Goal: Communication & Community: Ask a question

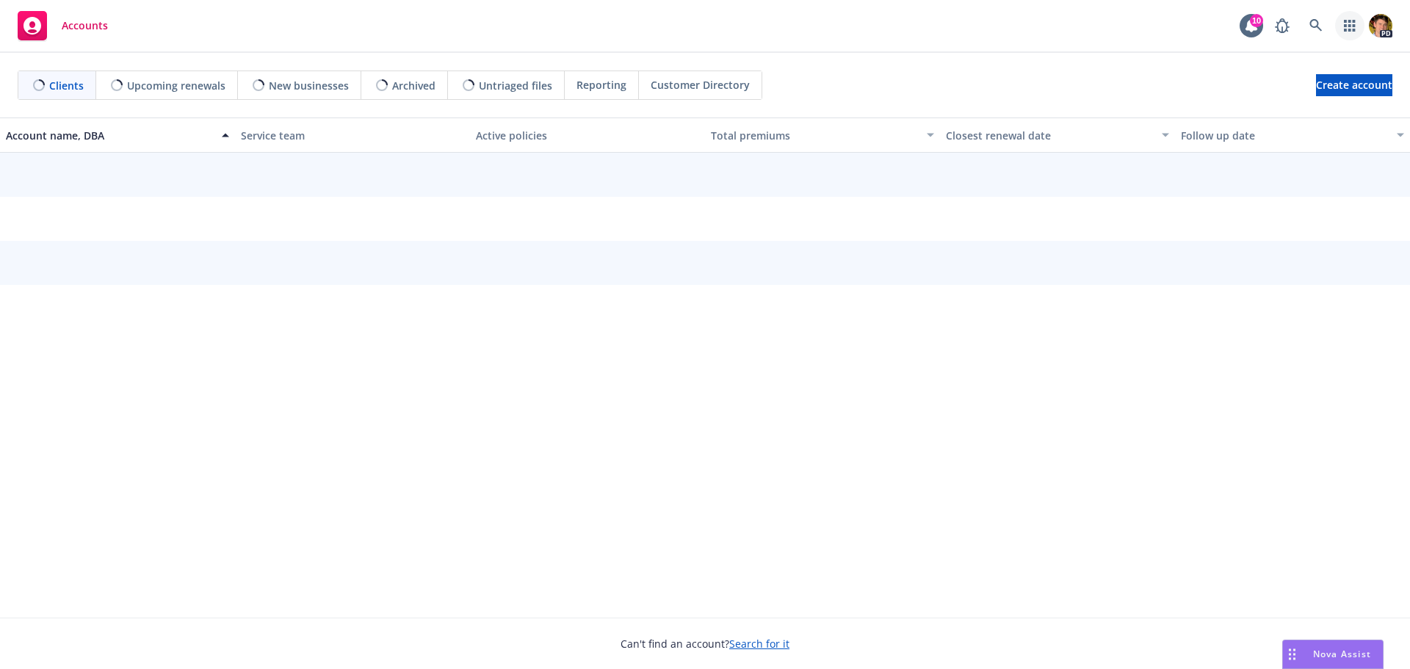
click at [1347, 27] on icon "button" at bounding box center [1350, 26] width 12 height 12
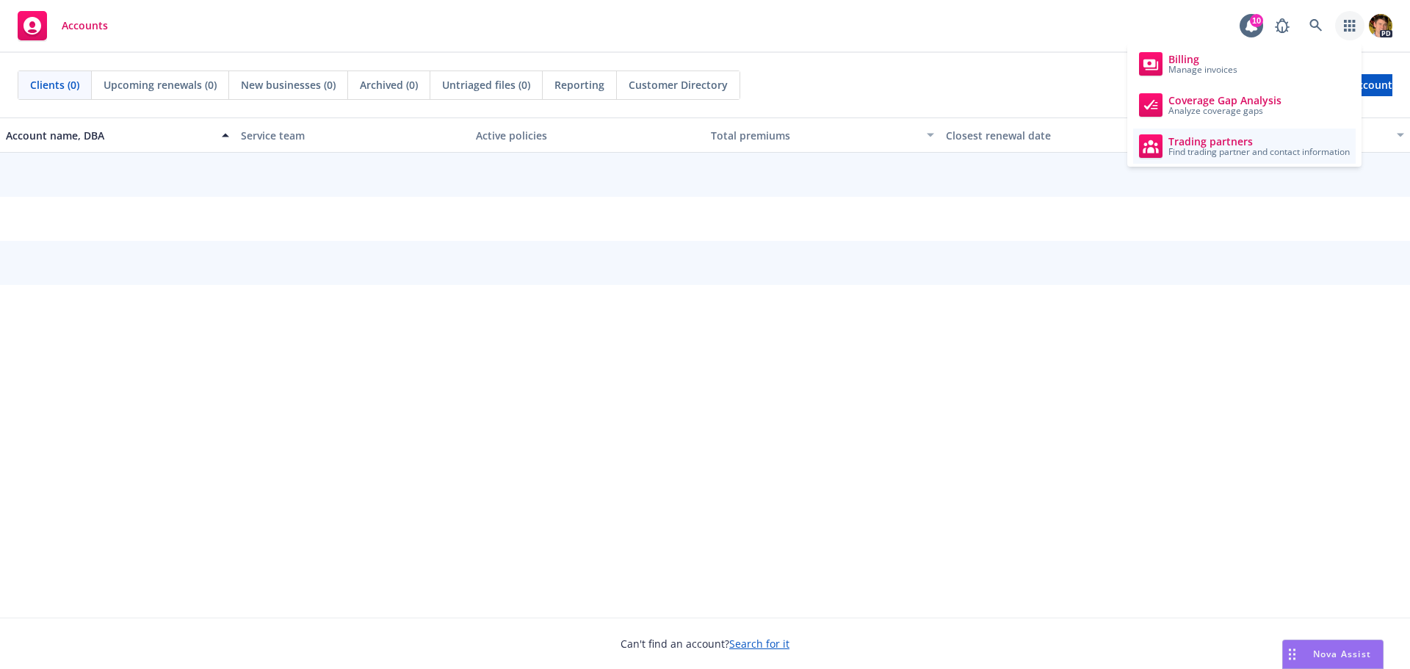
click at [1217, 148] on span "Find trading partner and contact information" at bounding box center [1258, 152] width 181 height 9
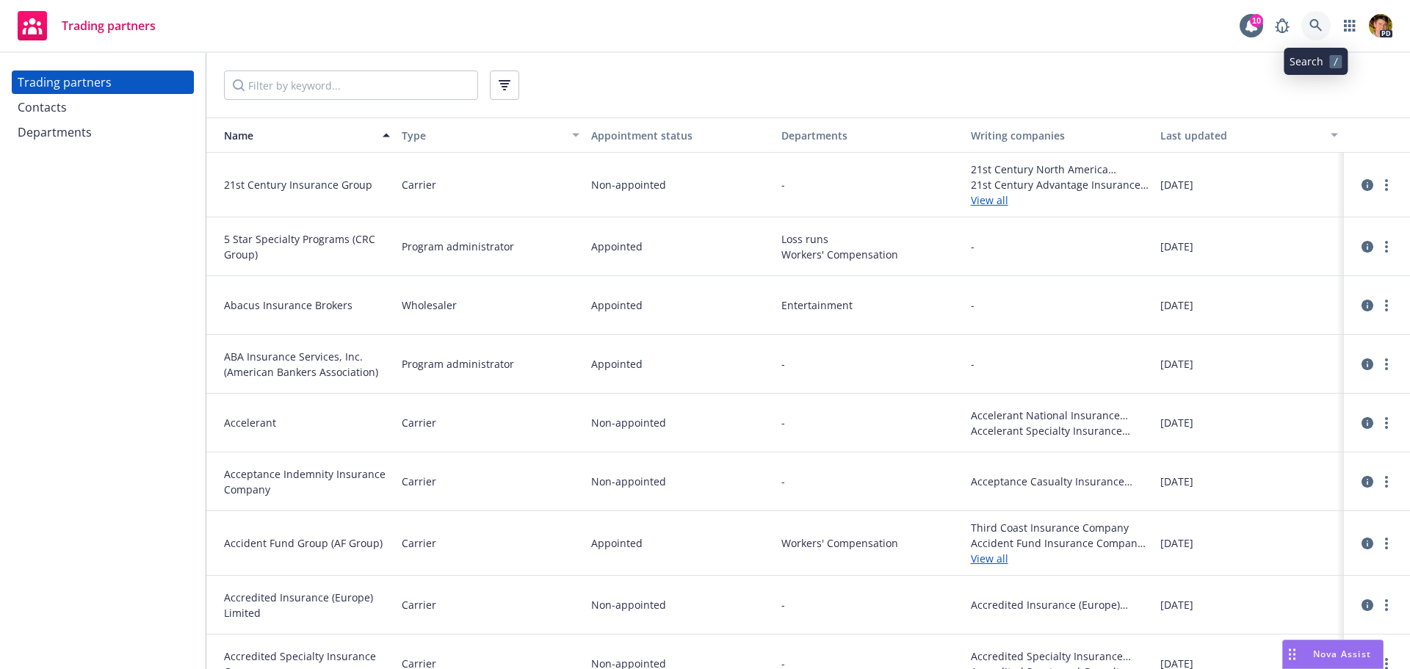
click at [1319, 35] on link at bounding box center [1315, 25] width 29 height 29
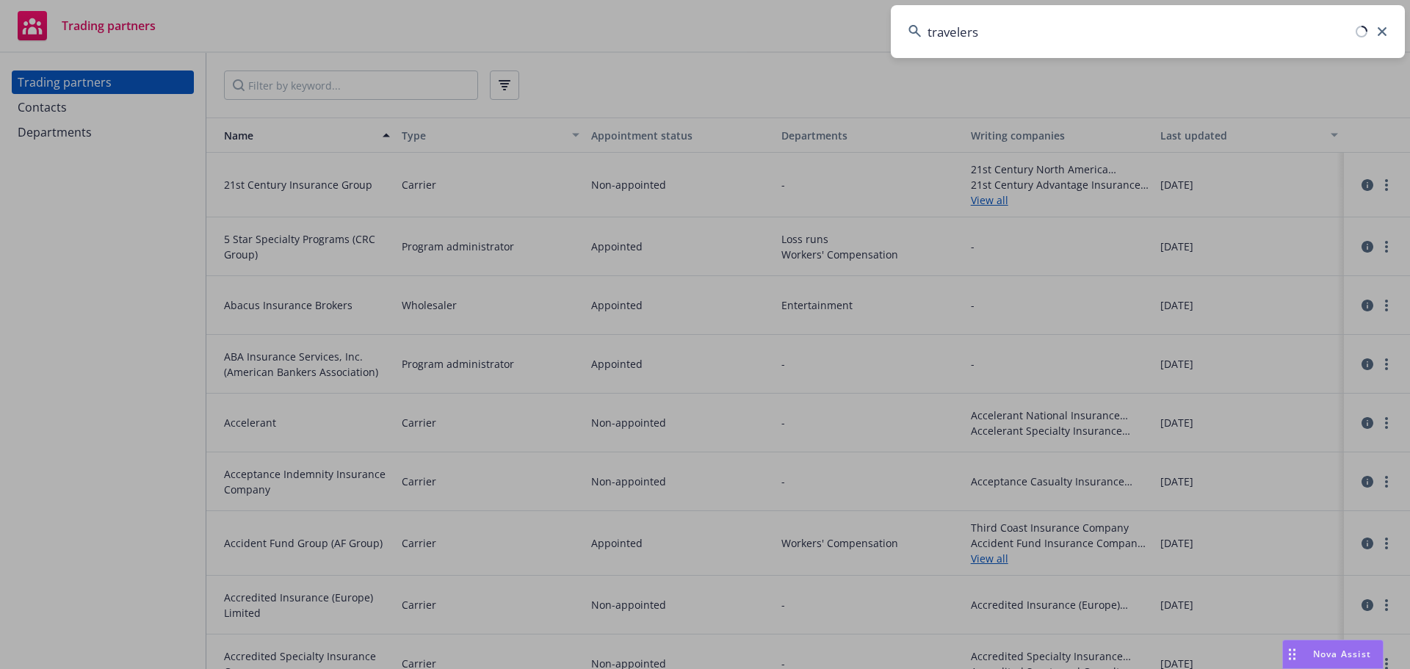
type input "travelers"
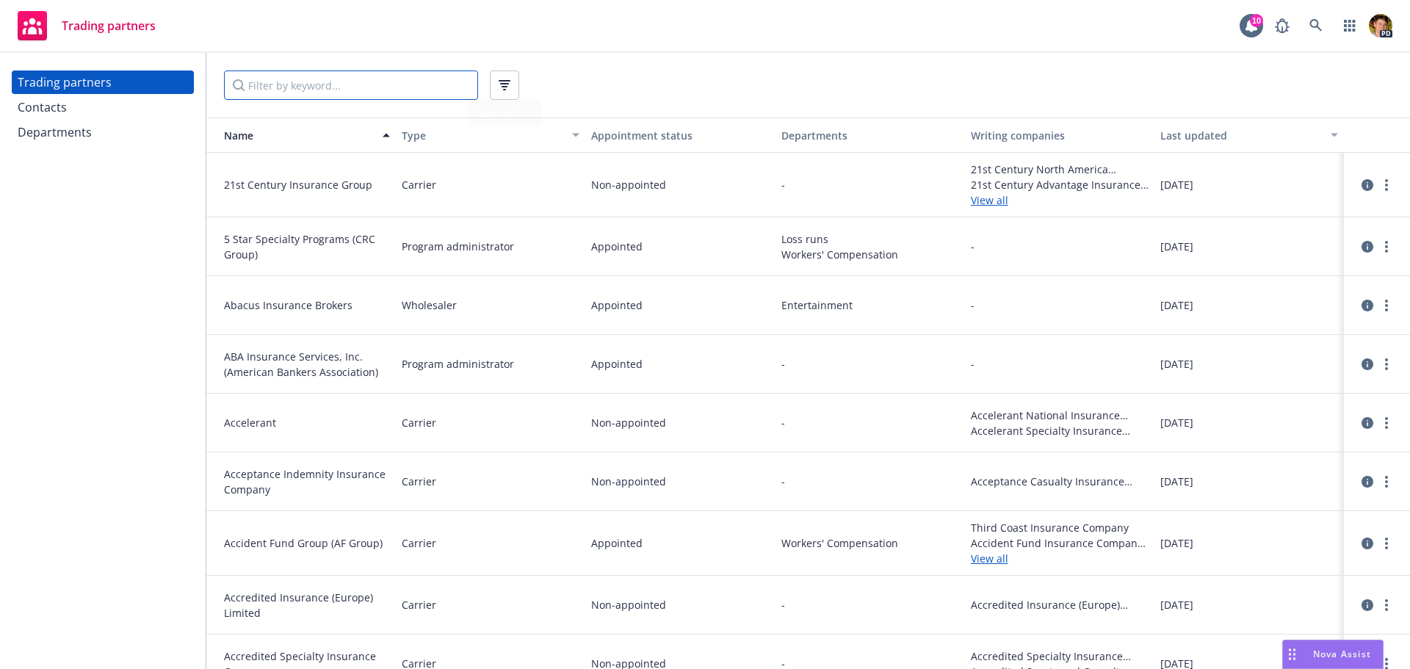
click at [355, 76] on input "Filter by keyword..." at bounding box center [351, 84] width 254 height 29
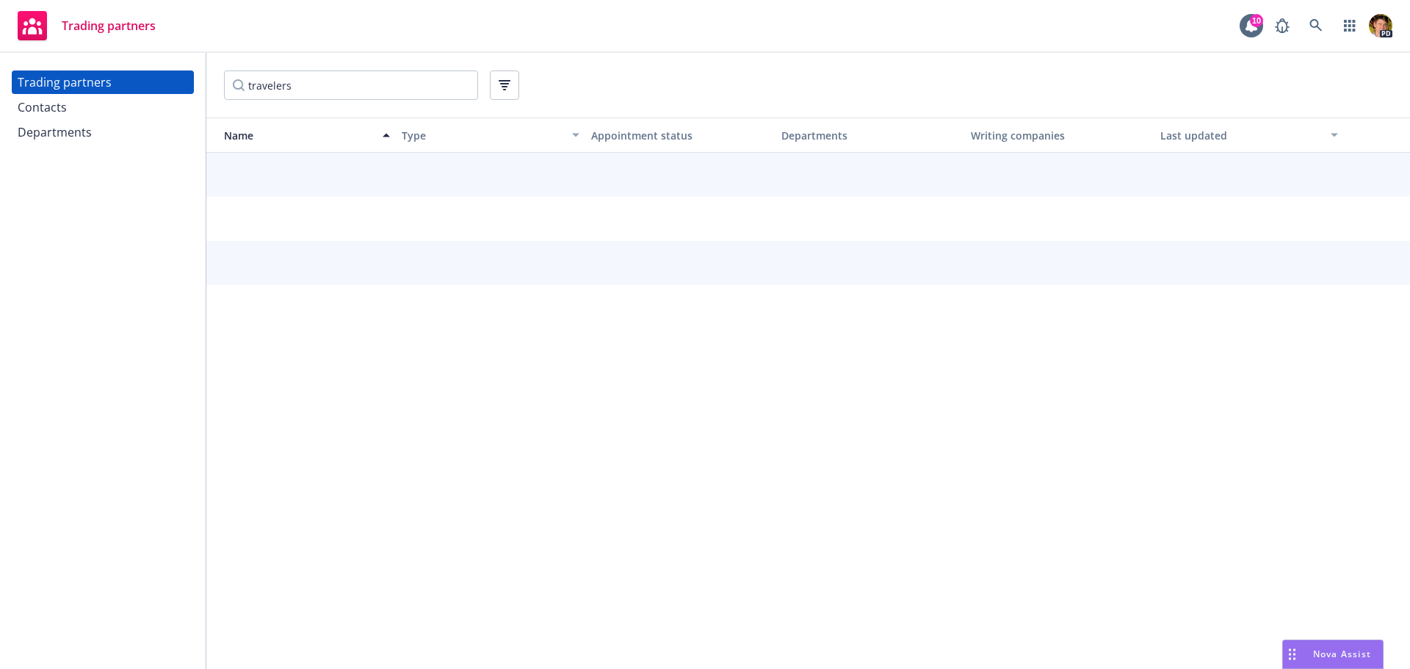
click at [590, 94] on div "travelers" at bounding box center [808, 84] width 1168 height 29
click at [305, 92] on input "travelers" at bounding box center [351, 84] width 254 height 29
type input "travelers"
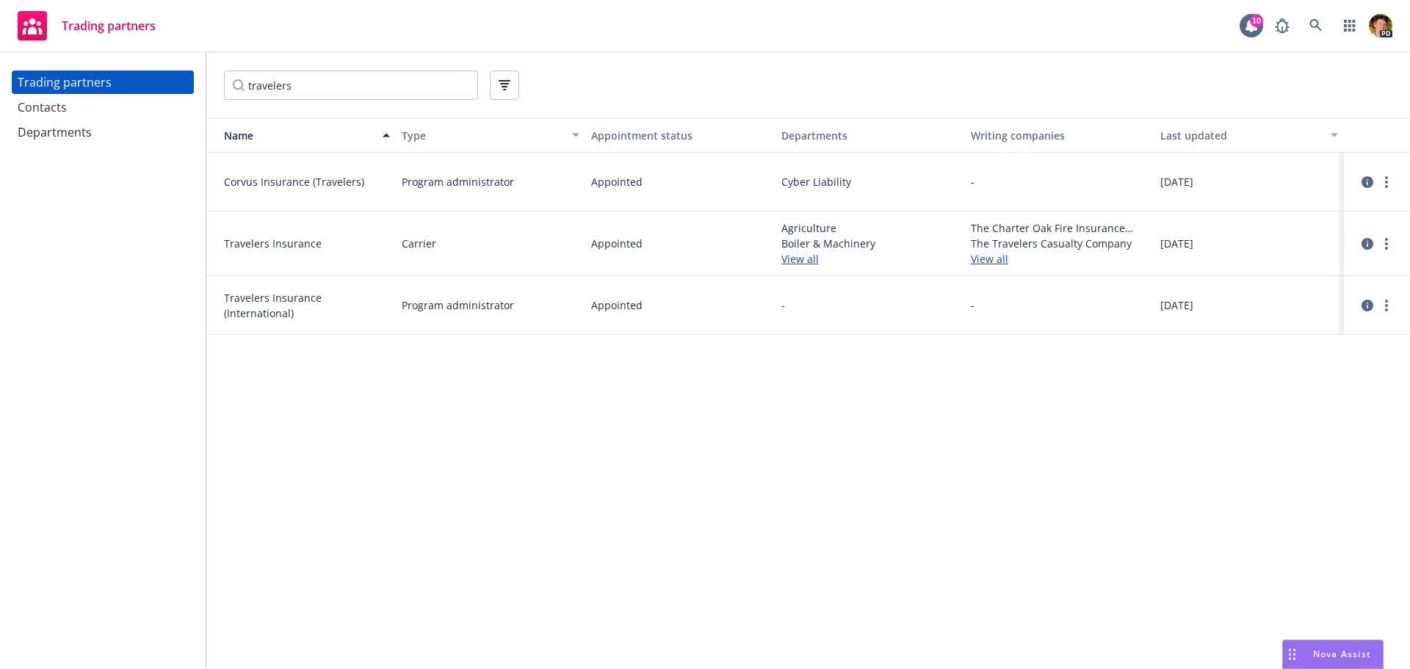
click at [93, 104] on div "Contacts" at bounding box center [103, 106] width 170 height 23
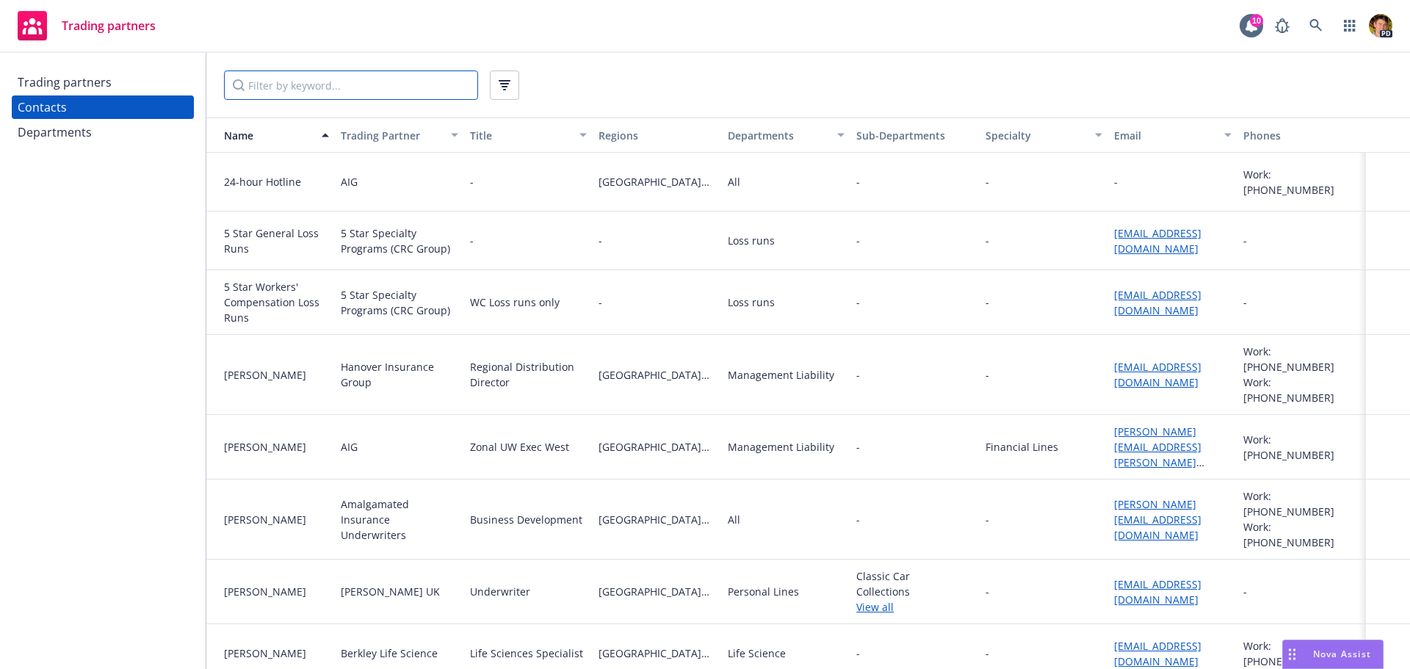
click at [300, 87] on input "Filter by keyword..." at bounding box center [351, 84] width 254 height 29
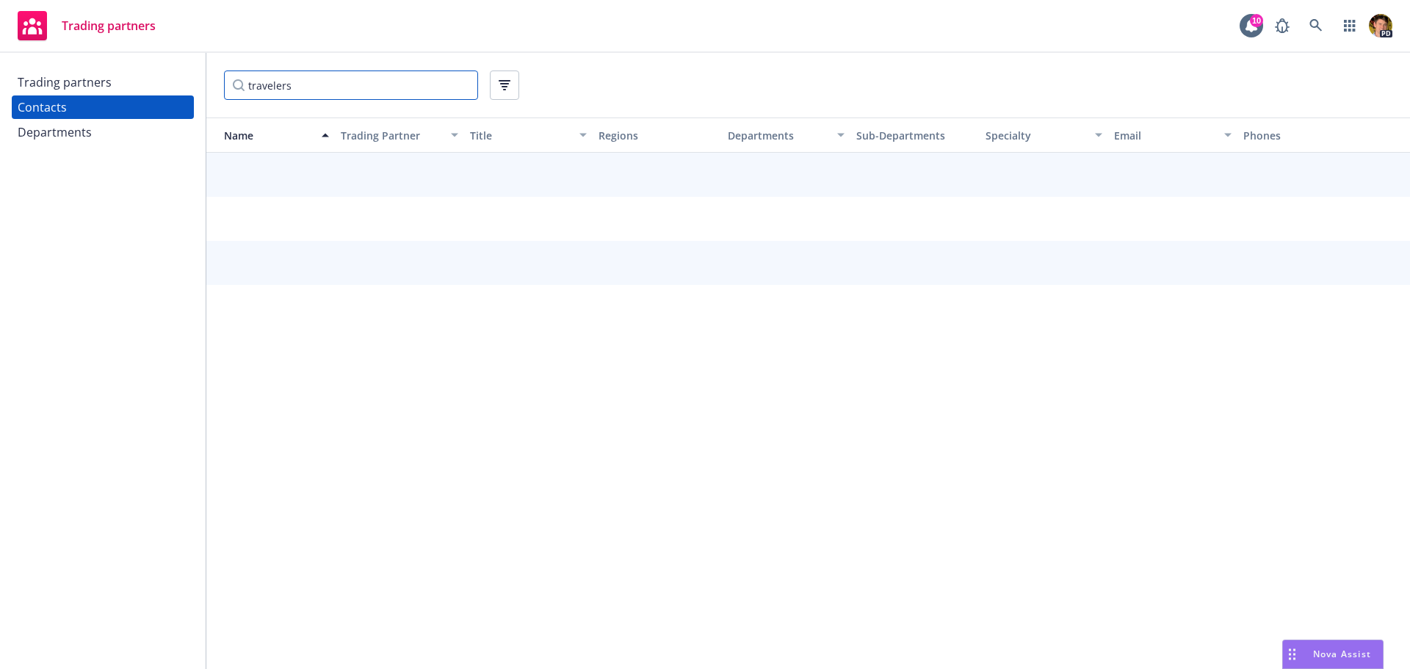
type input "travelers"
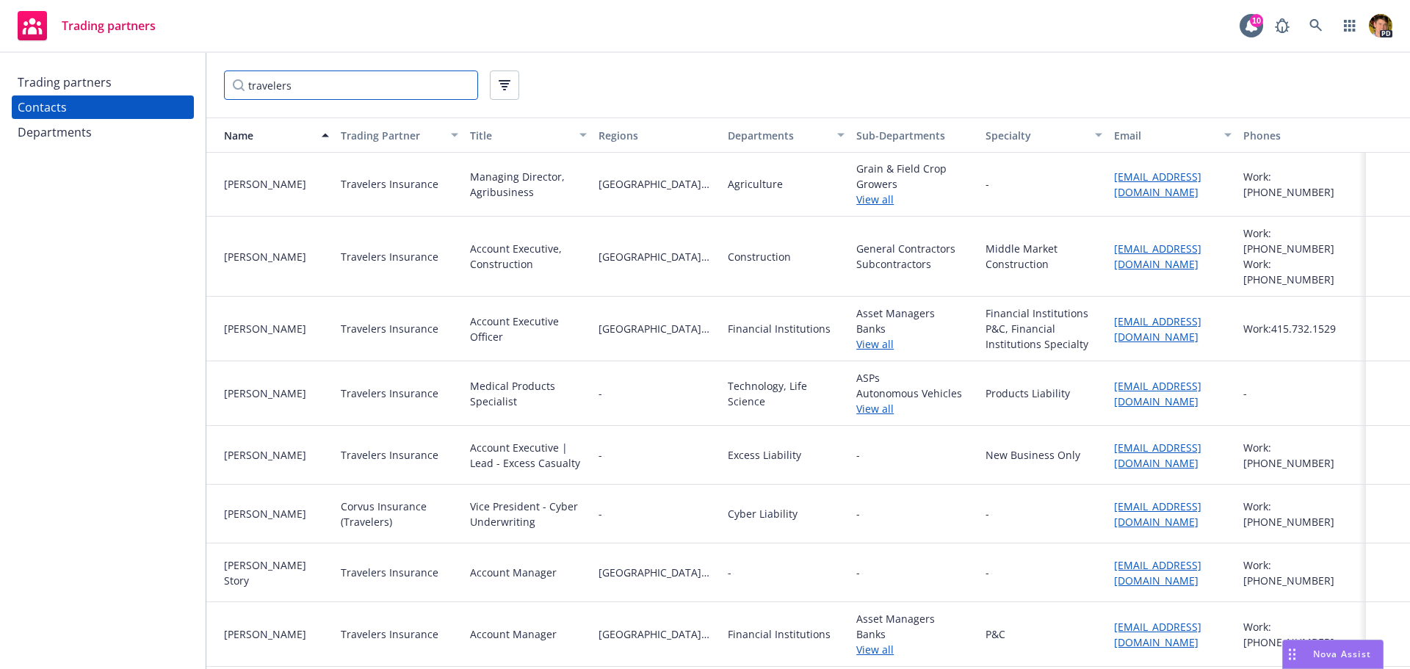
scroll to position [1028, 0]
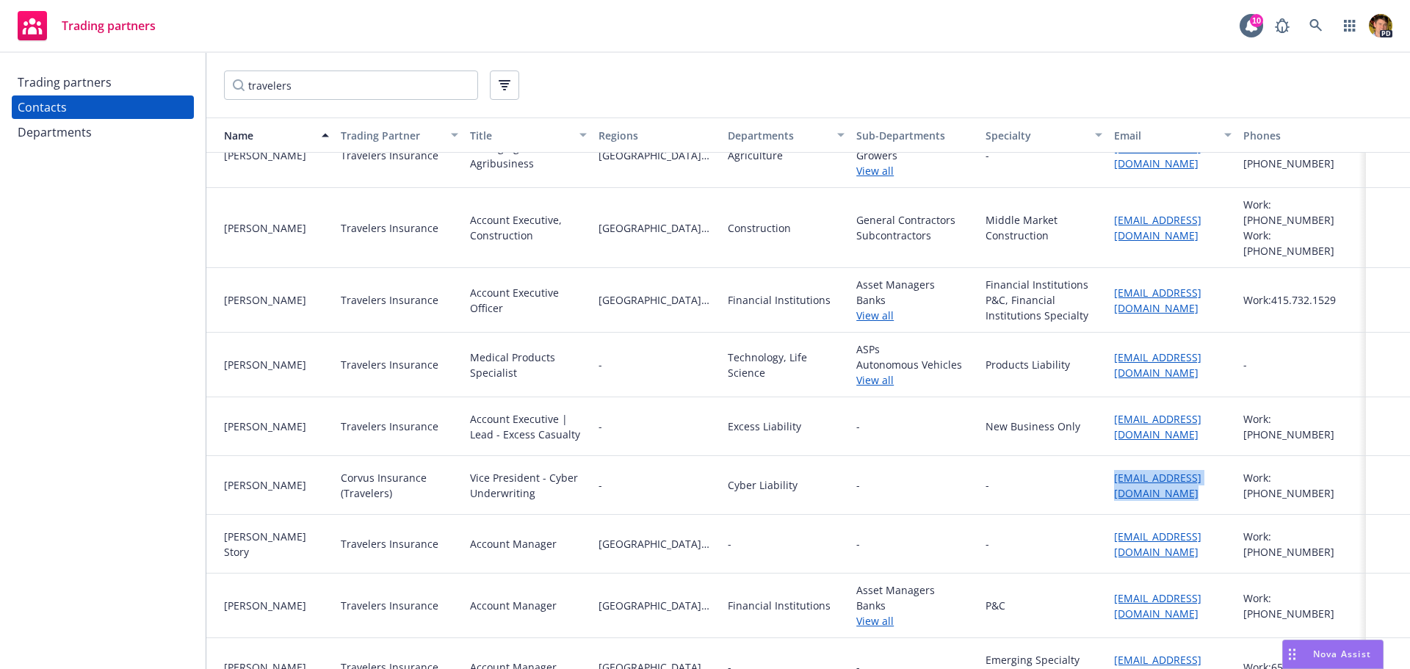
drag, startPoint x: 1141, startPoint y: 476, endPoint x: 1096, endPoint y: 462, distance: 46.9
click at [1096, 462] on div "Jordan Rankell Corvus Insurance (Travelers) Vice President - Cyber Underwriting…" at bounding box center [807, 485] width 1203 height 59
click at [129, 408] on div "Trading partners Contacts Departments" at bounding box center [103, 361] width 206 height 616
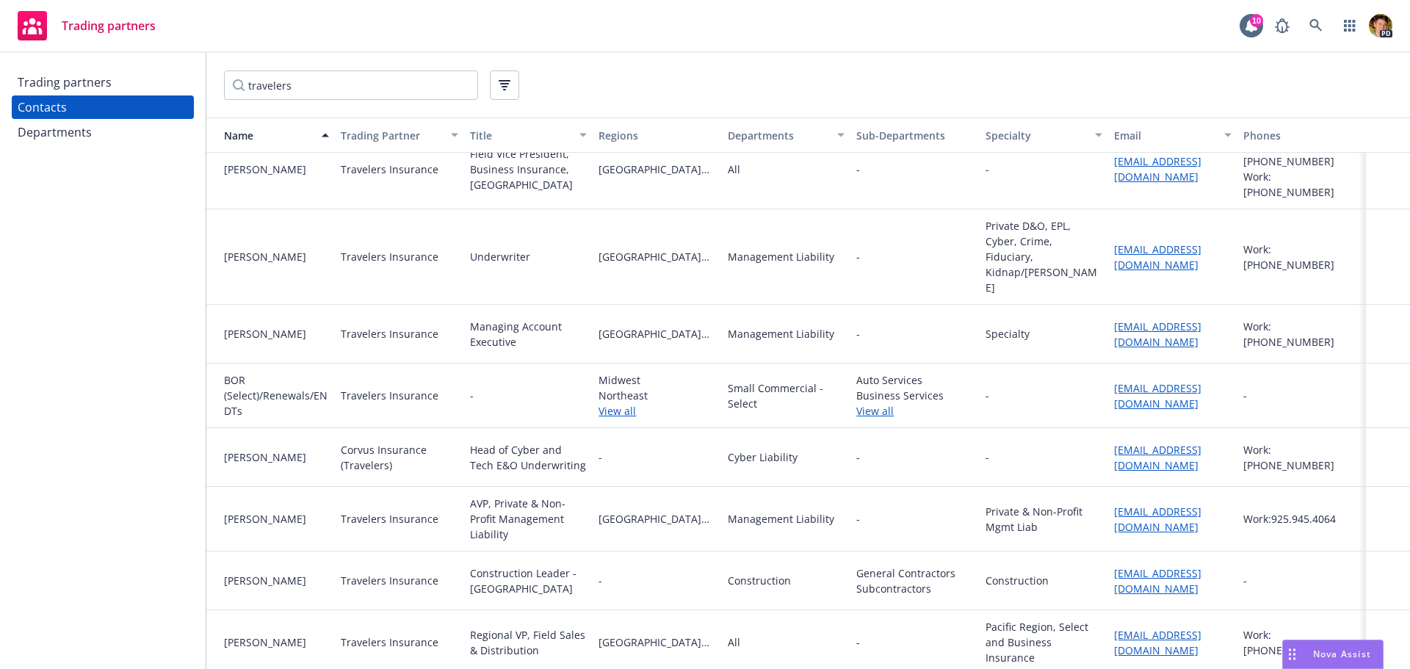
scroll to position [367, 0]
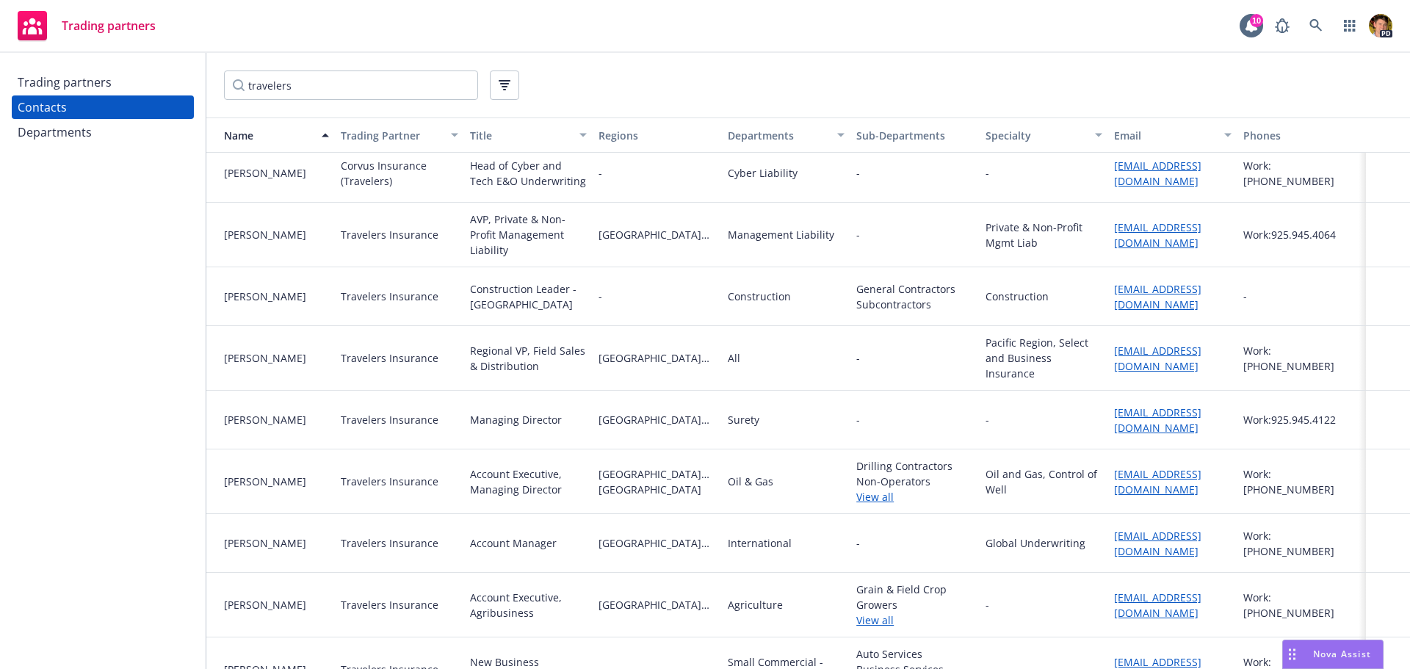
click at [771, 134] on div "Departments" at bounding box center [778, 135] width 101 height 15
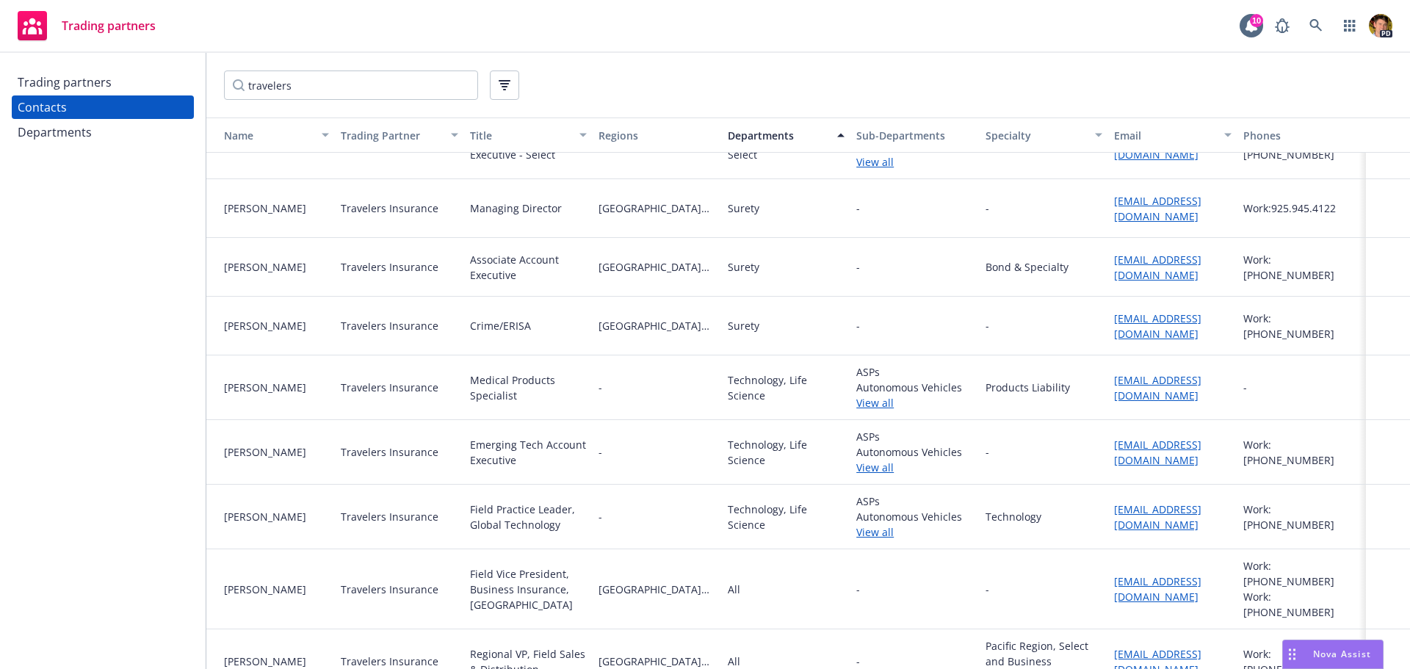
scroll to position [2203, 0]
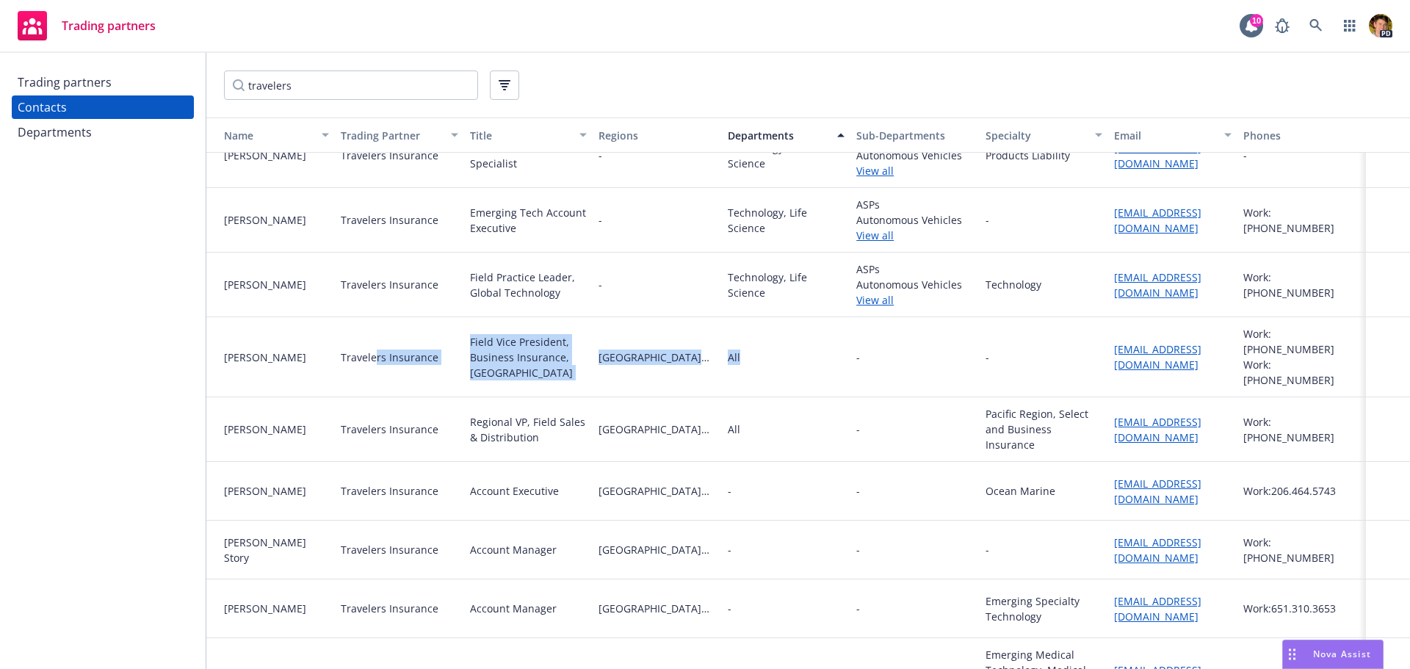
drag, startPoint x: 739, startPoint y: 354, endPoint x: 376, endPoint y: 358, distance: 363.5
click at [376, 358] on div "Annie Kim Travelers Insurance Field Vice President, Business Insurance, Pacific…" at bounding box center [807, 357] width 1203 height 80
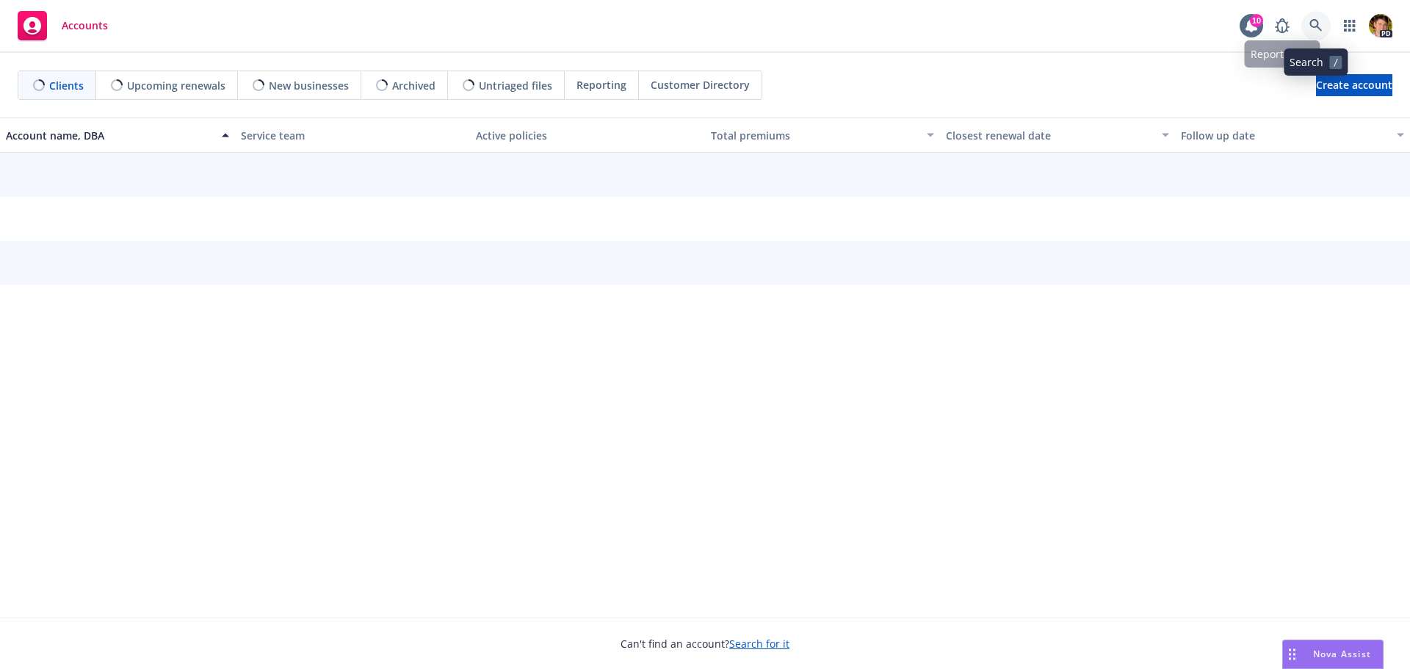
click at [1318, 27] on icon at bounding box center [1315, 25] width 12 height 12
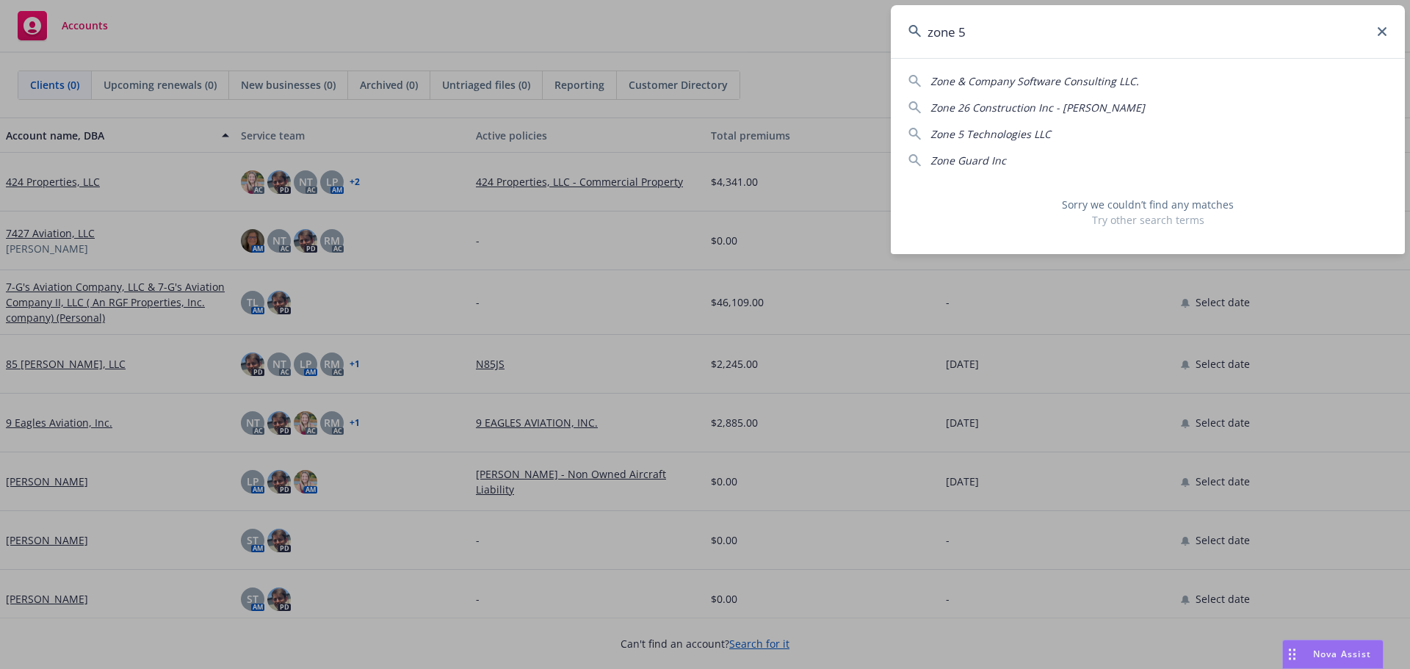
click at [1019, 134] on span "Zone 5 Technologies LLC" at bounding box center [990, 134] width 120 height 14
type input "Zone 5 Technologies LLC"
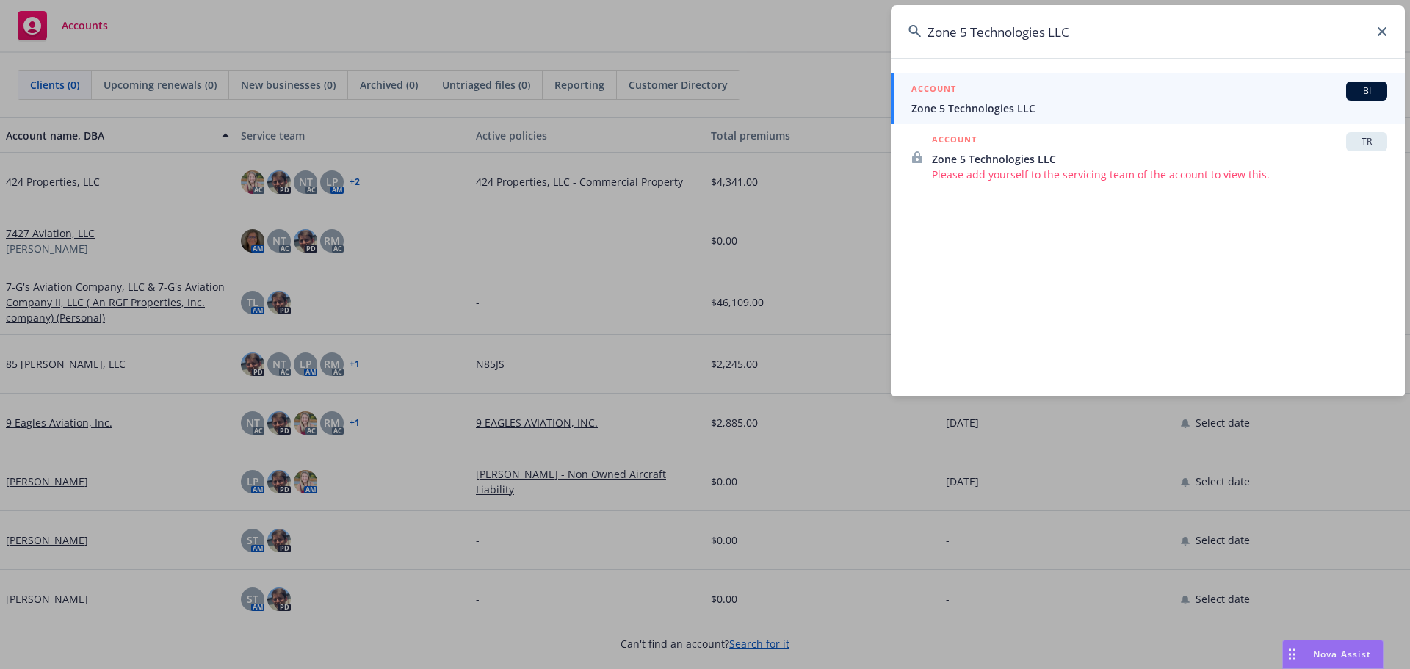
click at [1020, 101] on span "Zone 5 Technologies LLC" at bounding box center [1149, 108] width 476 height 15
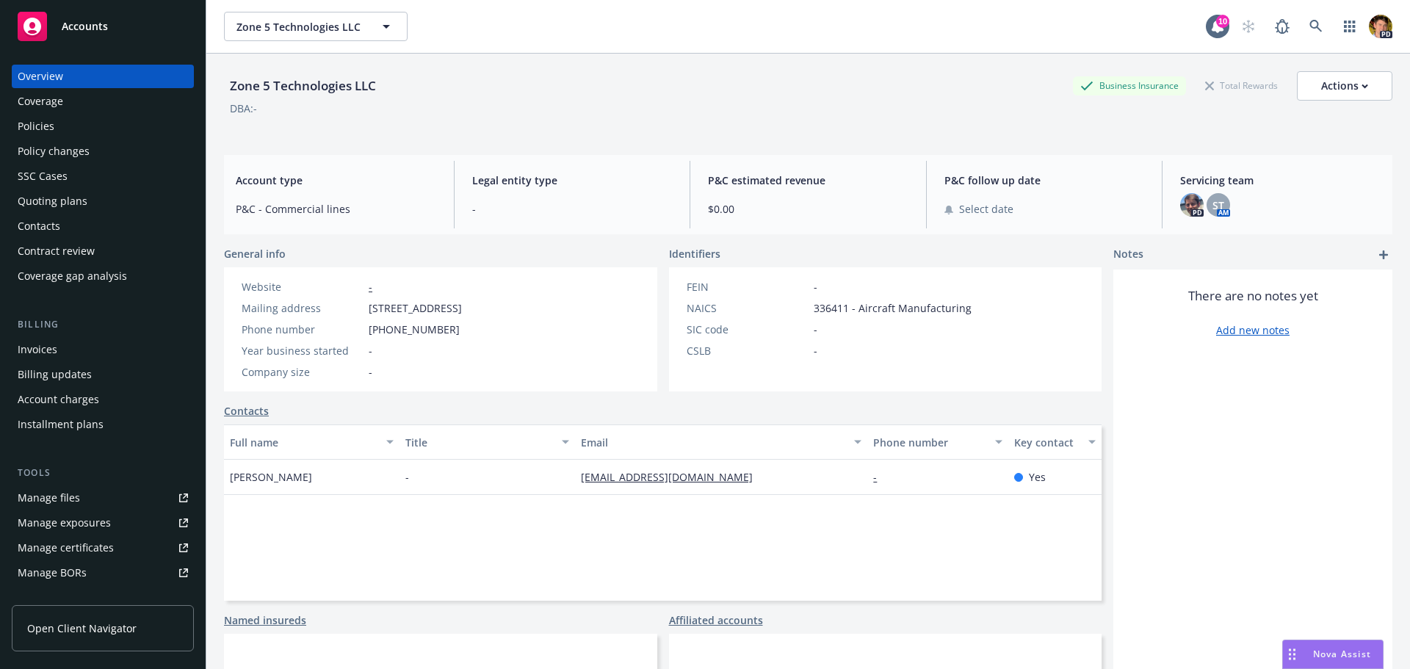
click at [55, 136] on div "Policies" at bounding box center [103, 126] width 170 height 23
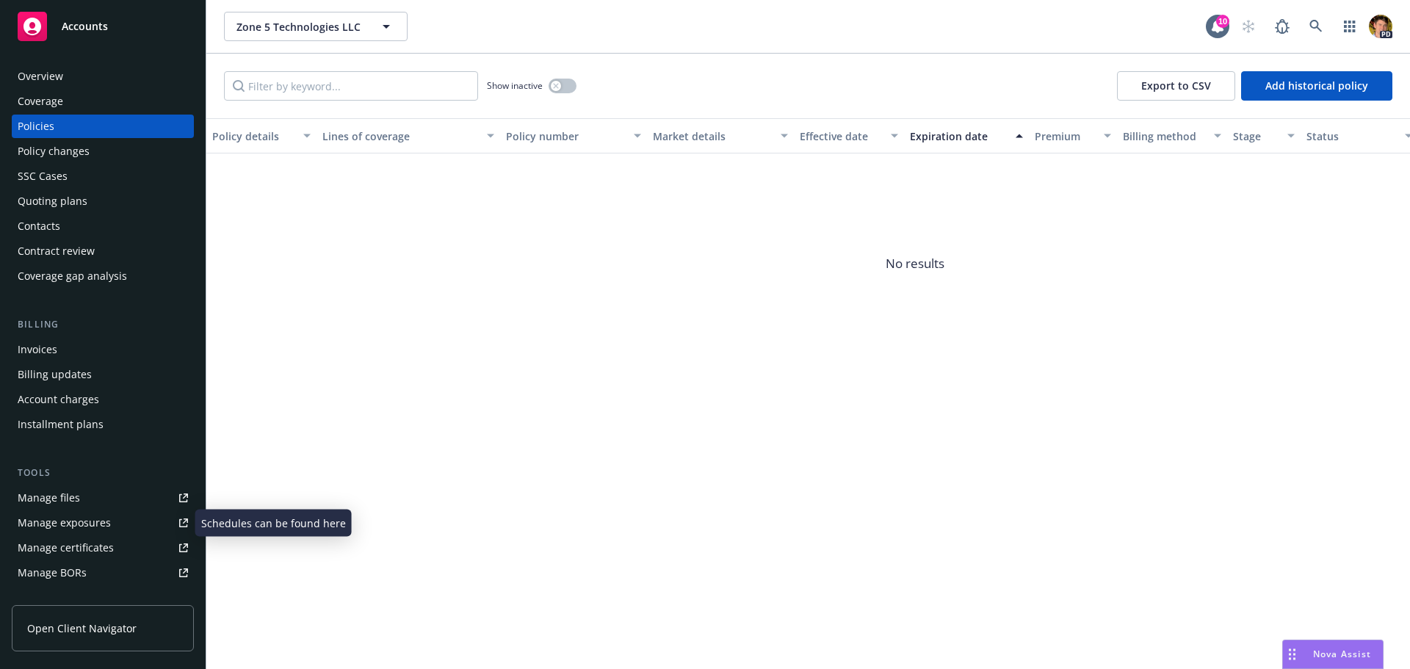
click at [62, 520] on div "Manage exposures" at bounding box center [64, 522] width 93 height 23
click at [53, 492] on div "Manage files" at bounding box center [49, 497] width 62 height 23
click at [79, 575] on div "Manage BORs" at bounding box center [52, 572] width 69 height 23
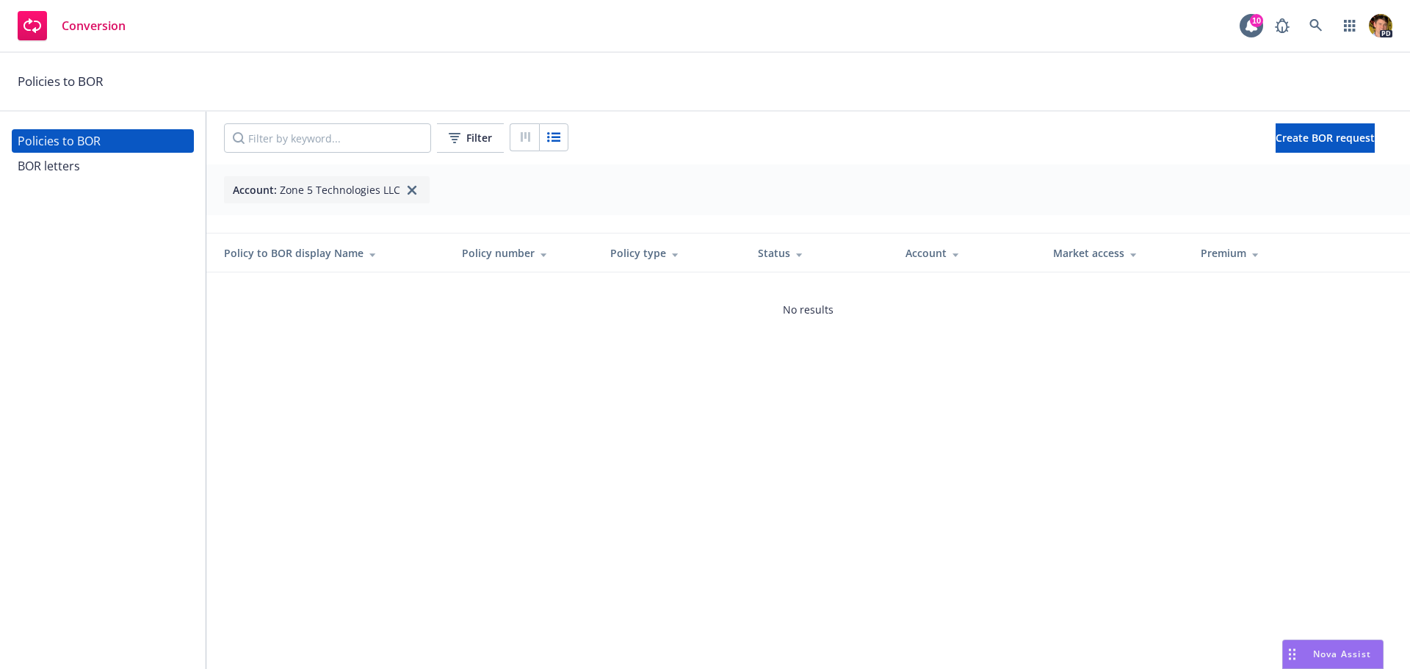
click at [90, 171] on div "BOR letters" at bounding box center [103, 165] width 170 height 23
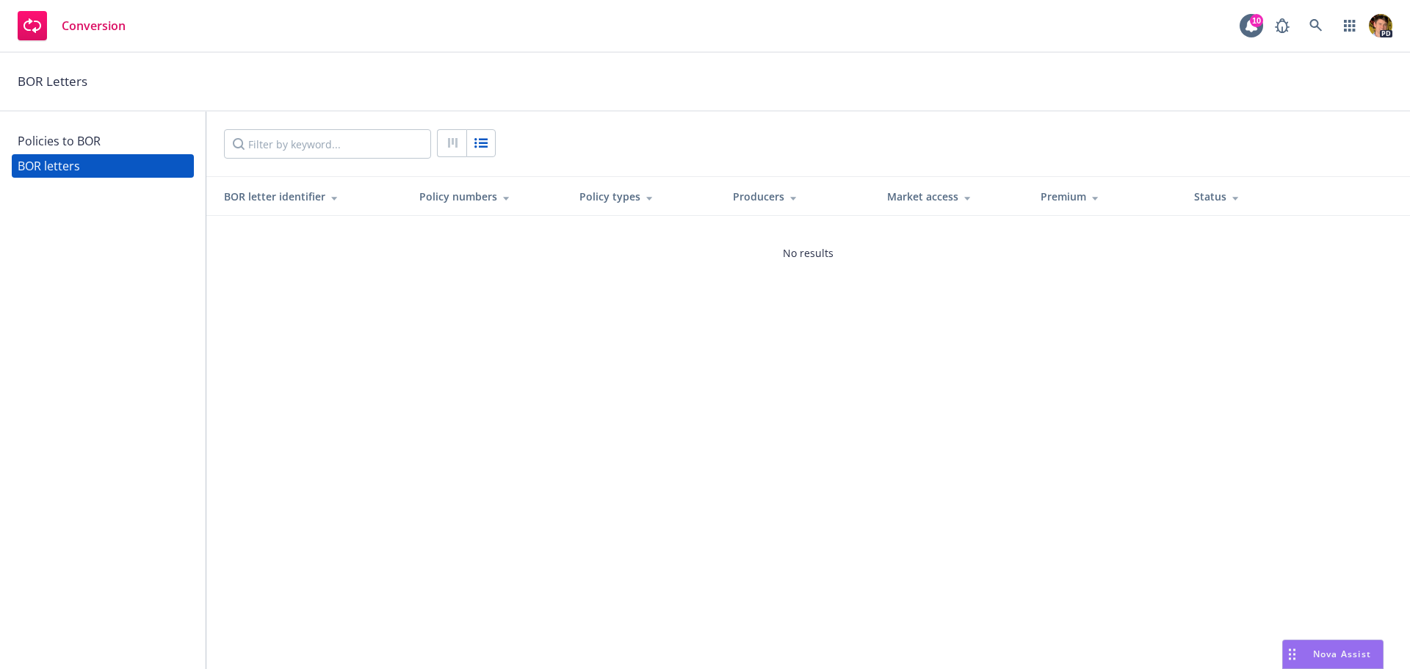
click at [109, 143] on div "Policies to BOR" at bounding box center [103, 140] width 170 height 23
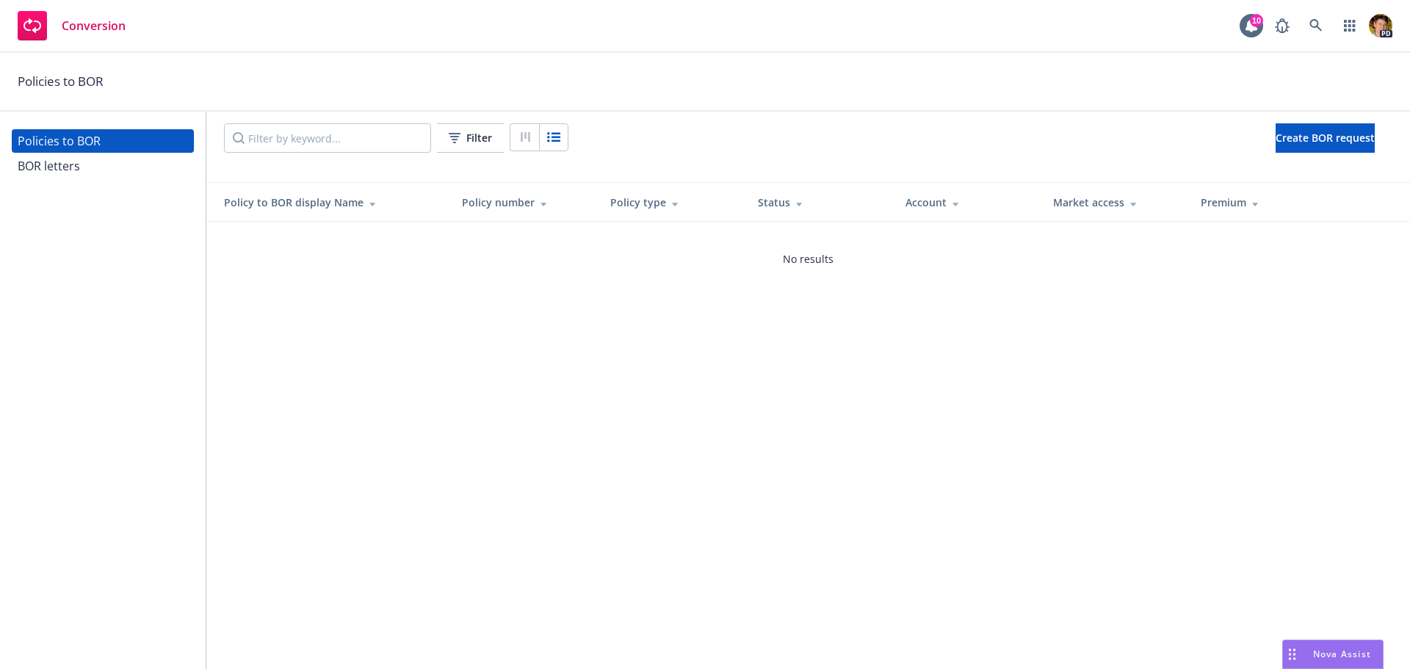
click at [111, 165] on div "BOR letters" at bounding box center [103, 165] width 170 height 23
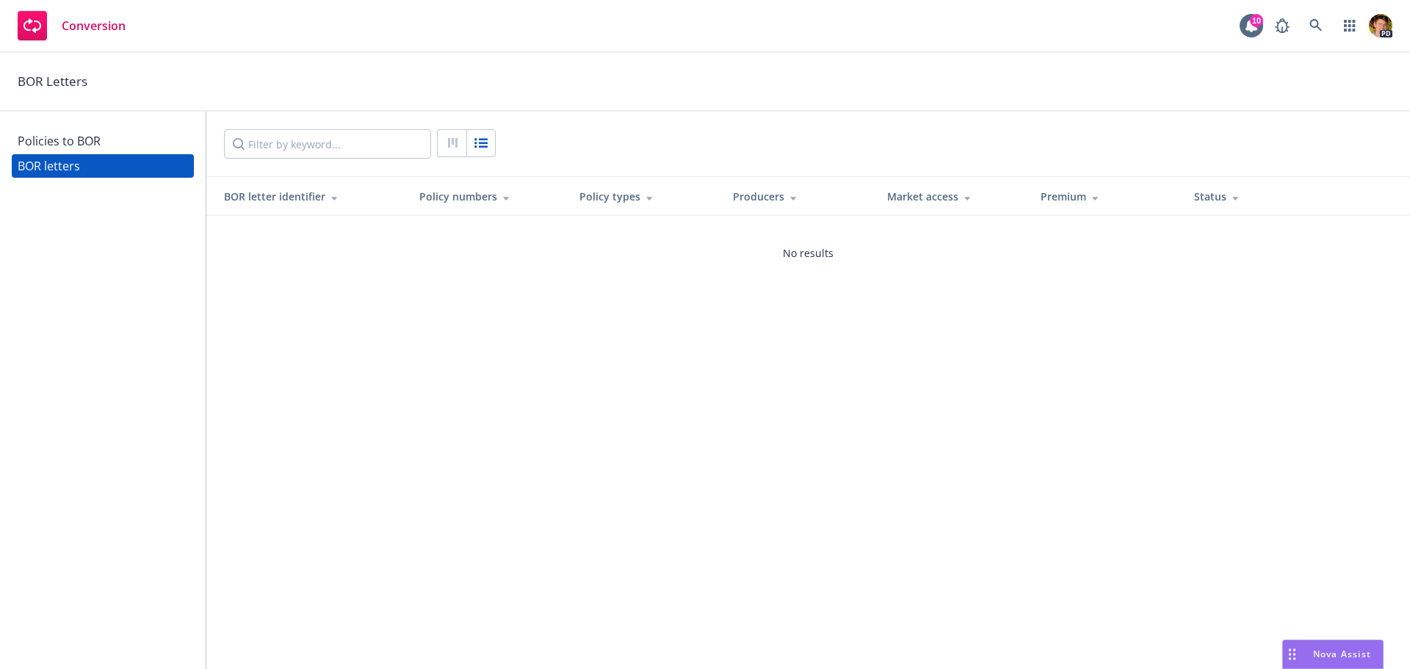
click at [947, 390] on div "BOR letter identifier Policy numbers Policy types Producers Market access Premi…" at bounding box center [807, 390] width 1203 height 557
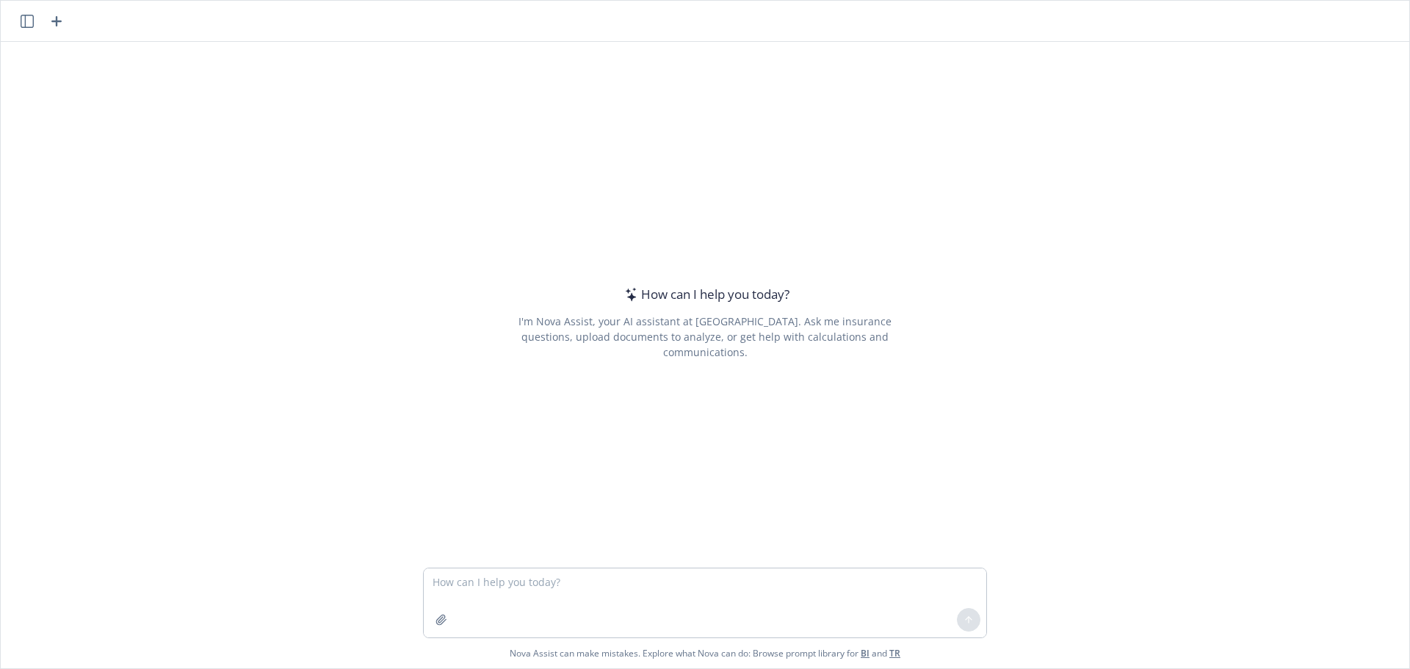
click at [568, 584] on textarea at bounding box center [705, 602] width 562 height 69
click at [484, 523] on div "How can I help you today? I'm Nova Assist, your AI assistant at Newfront. Ask m…" at bounding box center [705, 322] width 564 height 420
click at [511, 590] on textarea "Please" at bounding box center [705, 602] width 562 height 69
click at [598, 580] on textarea "Please take the attached excel table and build out the table in the second tab …" at bounding box center [705, 602] width 562 height 69
click at [583, 587] on textarea "Please take the attached excel table and build out the table in the second tab …" at bounding box center [705, 602] width 562 height 69
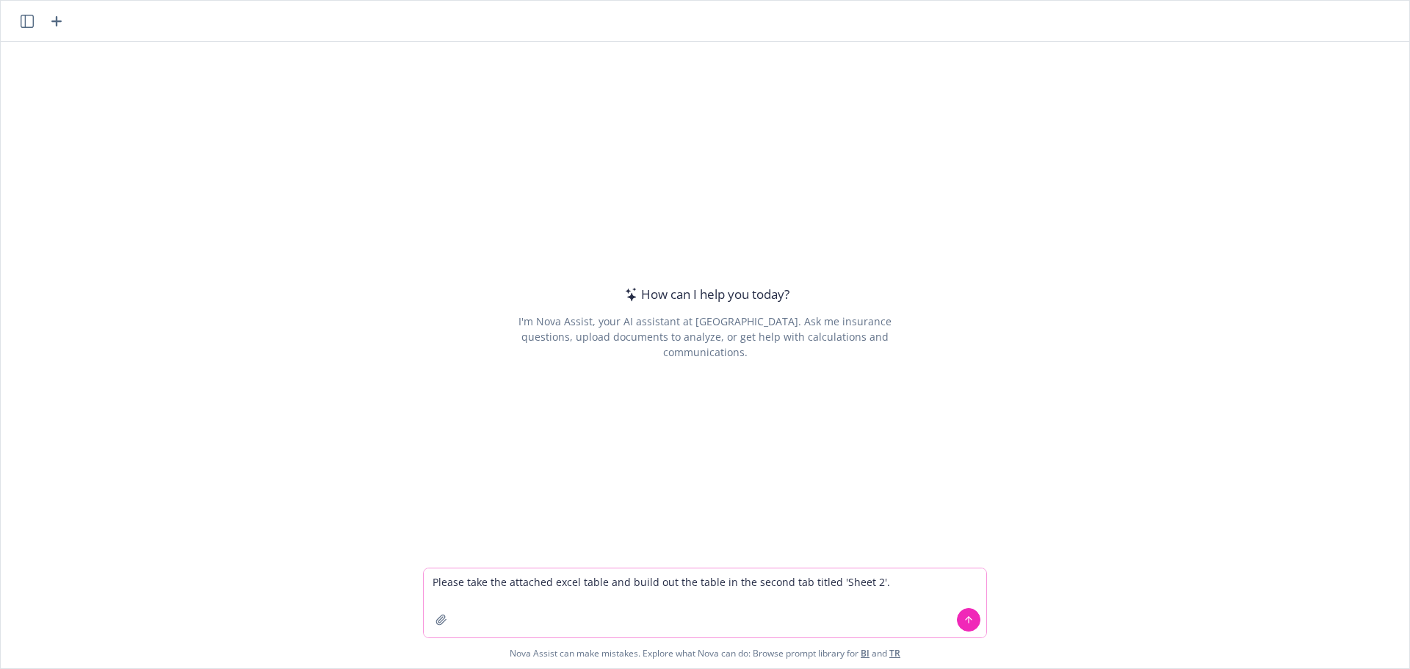
click at [583, 587] on textarea "Please take the attached excel table and build out the table in the second tab …" at bounding box center [705, 602] width 562 height 69
click at [917, 582] on textarea "Please take the attached excel worksheet and build out the table in the second …" at bounding box center [705, 602] width 562 height 69
click at [819, 586] on textarea "Please take the attached excel worksheet and build out the table in the second …" at bounding box center [705, 602] width 562 height 69
click at [893, 582] on textarea "Please take the attached excel worksheet and build out the table in the second …" at bounding box center [705, 602] width 562 height 69
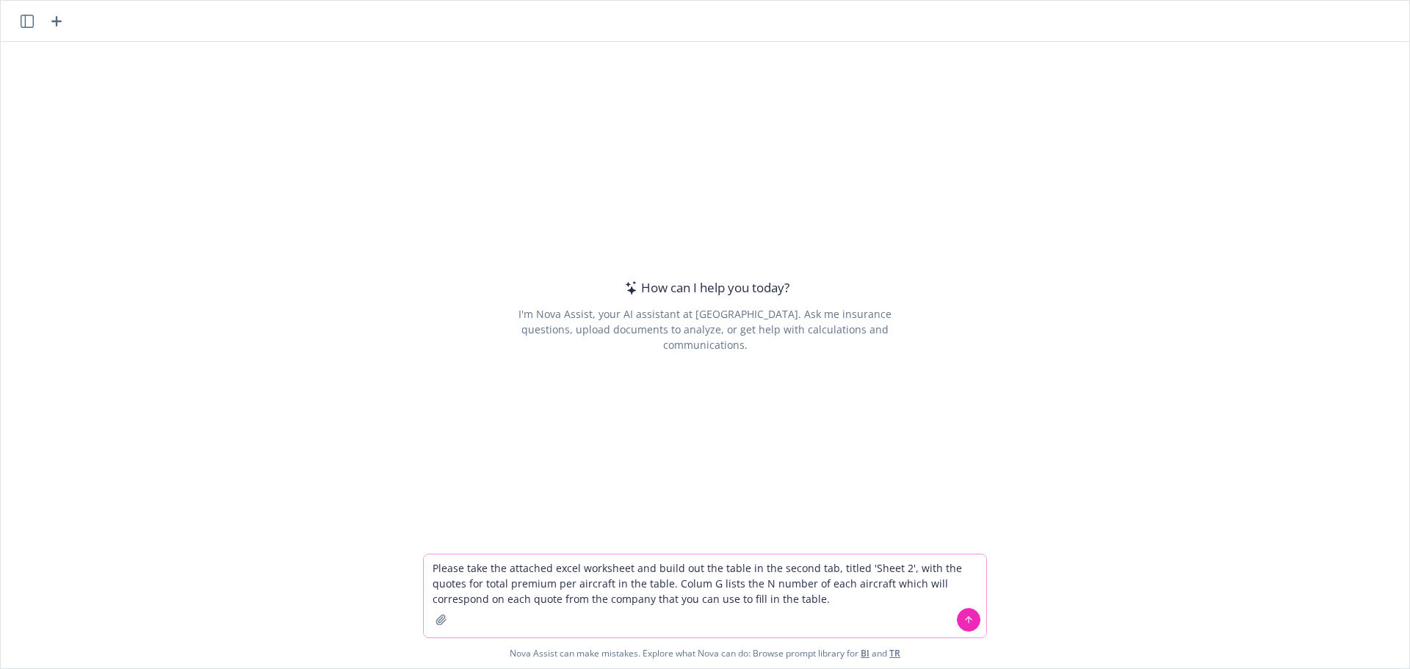
drag, startPoint x: 658, startPoint y: 584, endPoint x: 680, endPoint y: 590, distance: 22.6
click at [658, 584] on textarea "Please take the attached excel worksheet and build out the table in the second …" at bounding box center [705, 595] width 562 height 83
type textarea "Please take the attached excel worksheet and build out the table in the second …"
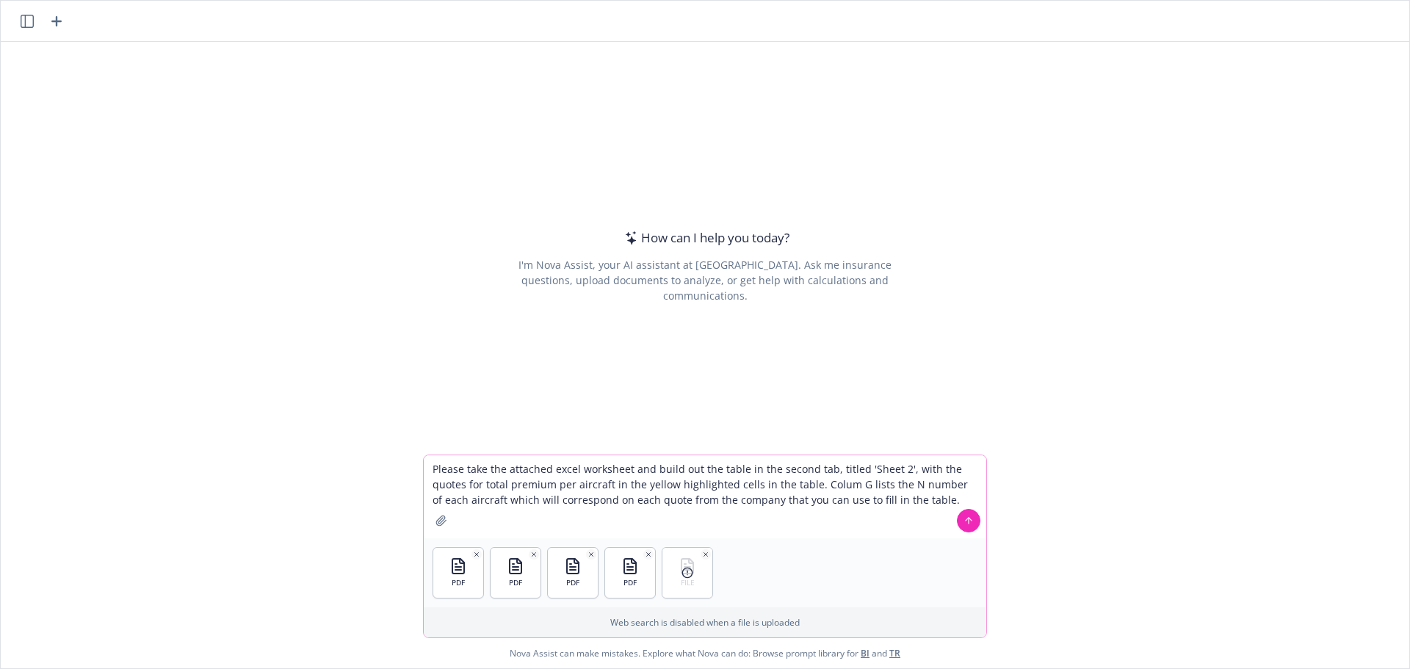
click at [702, 557] on icon "button" at bounding box center [705, 554] width 7 height 7
click at [963, 526] on button at bounding box center [968, 520] width 23 height 23
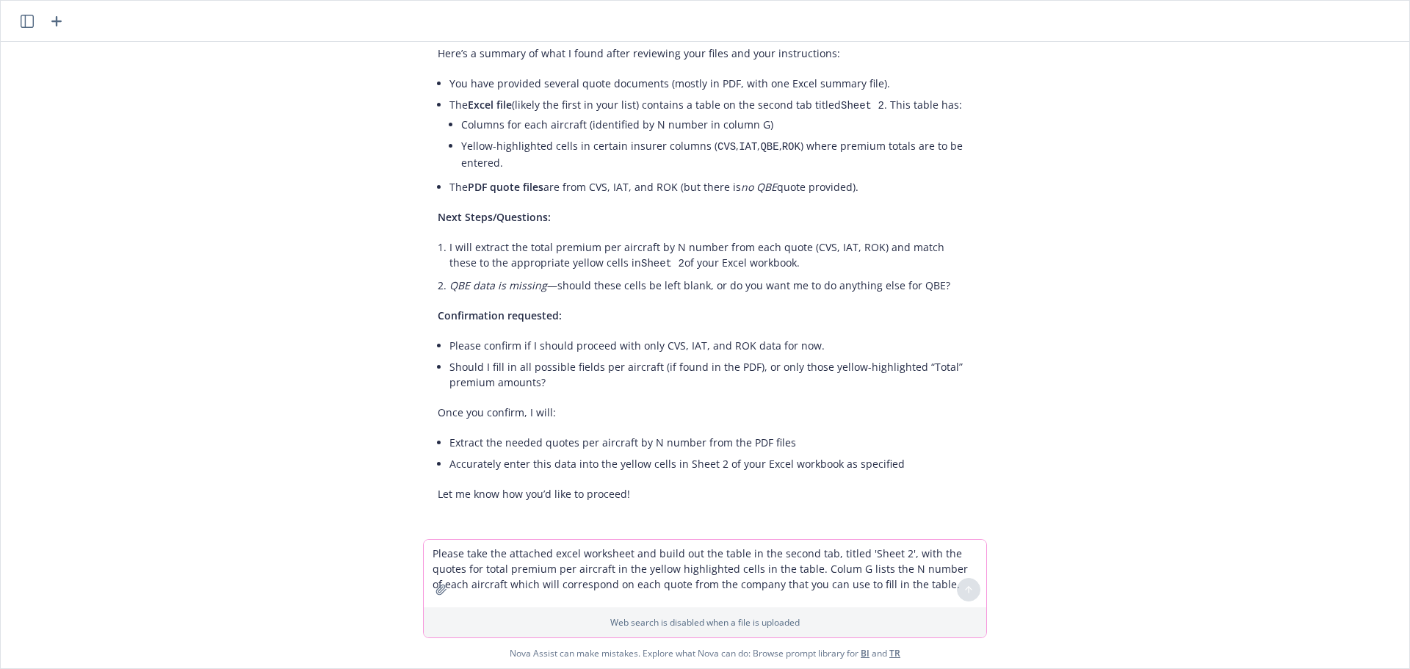
scroll to position [155, 0]
click at [538, 553] on textarea "Please take the attached excel worksheet and build out the table in the second …" at bounding box center [705, 574] width 562 height 68
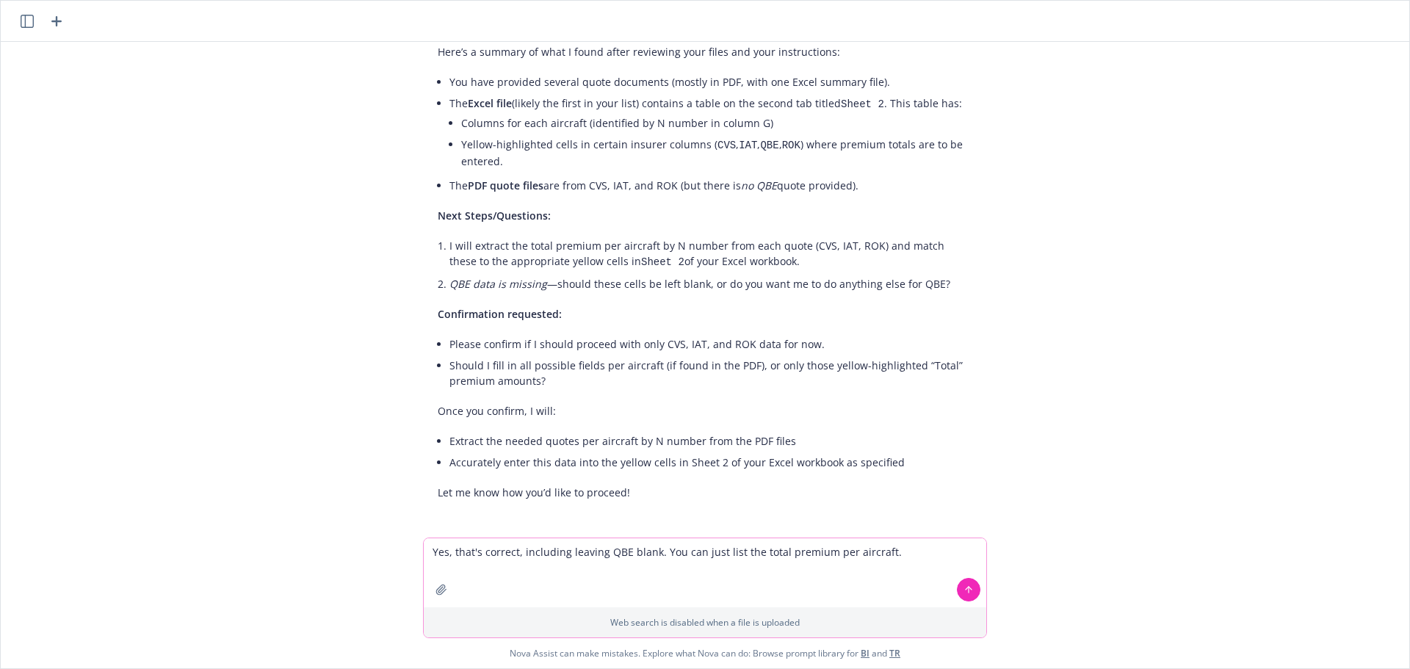
type textarea "Yes, that's correct, including leaving QBE blank. You can just list the total p…"
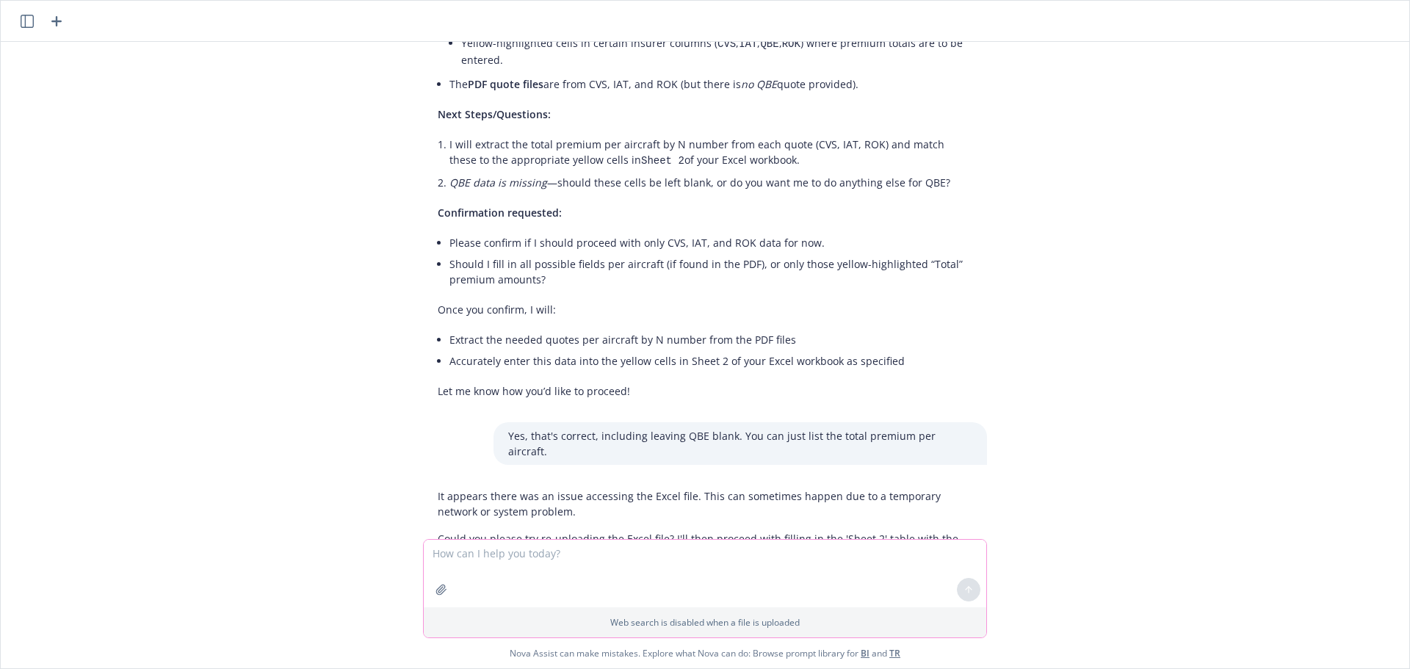
scroll to position [302, 0]
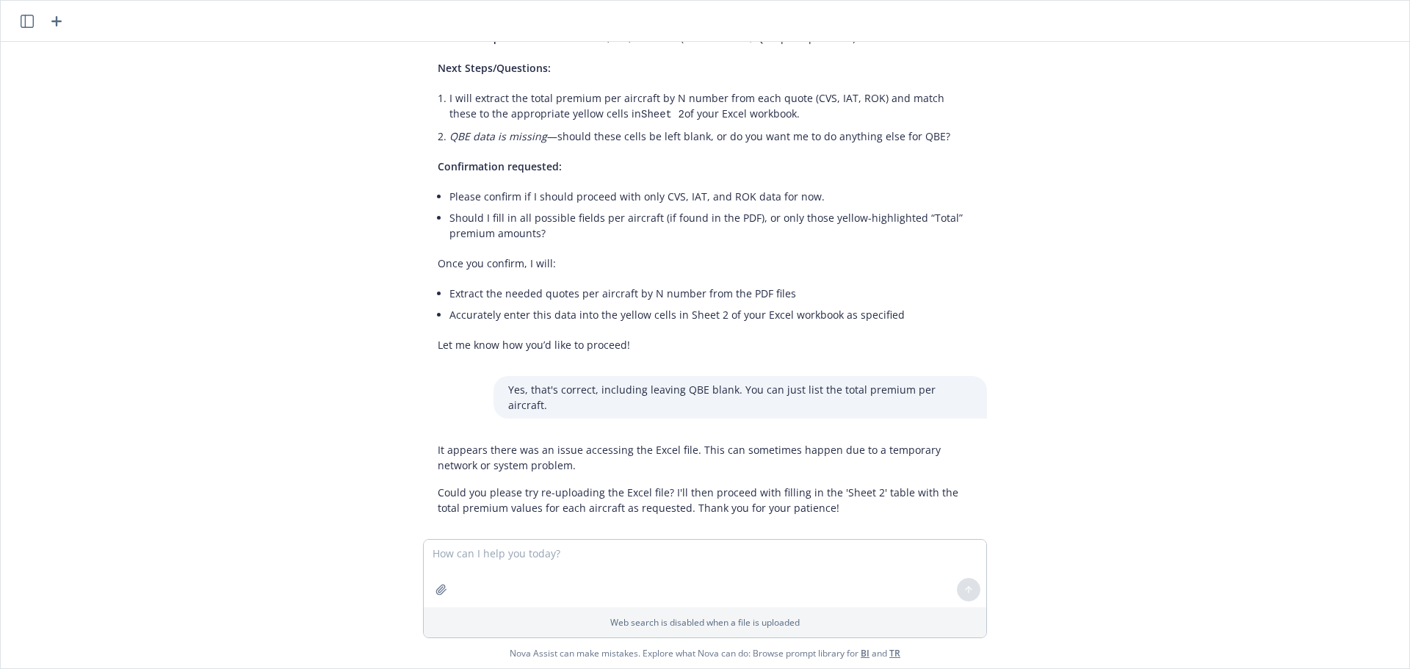
click at [285, 355] on div "pdf GL - CVS - Quote.pdf pdf AC - CVS - Quote.pdf pdf AC - IAT - Quote.pdf pdf …" at bounding box center [705, 290] width 1408 height 497
drag, startPoint x: 617, startPoint y: 435, endPoint x: 674, endPoint y: 428, distance: 57.6
click at [671, 442] on p "It appears there was an issue accessing the Excel file. This can sometimes happ…" at bounding box center [705, 457] width 535 height 31
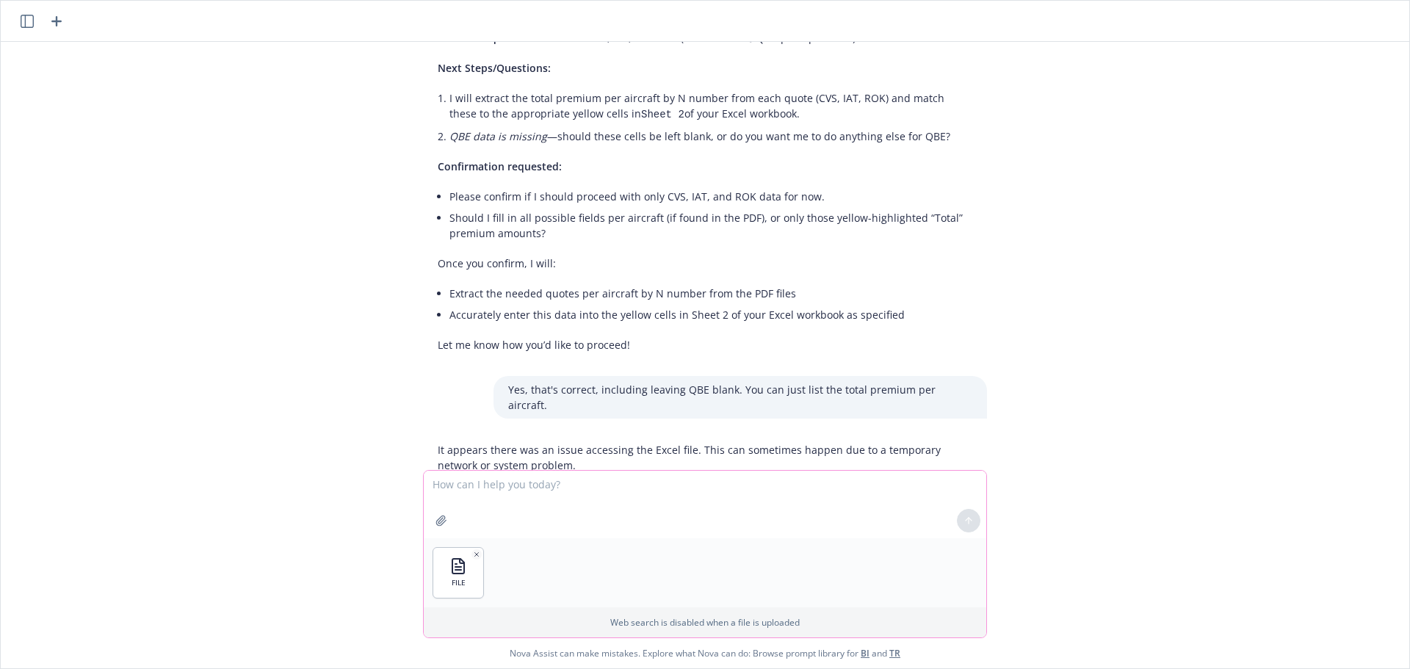
click at [531, 483] on textarea at bounding box center [705, 505] width 562 height 68
type textarea "Did it upload this time?"
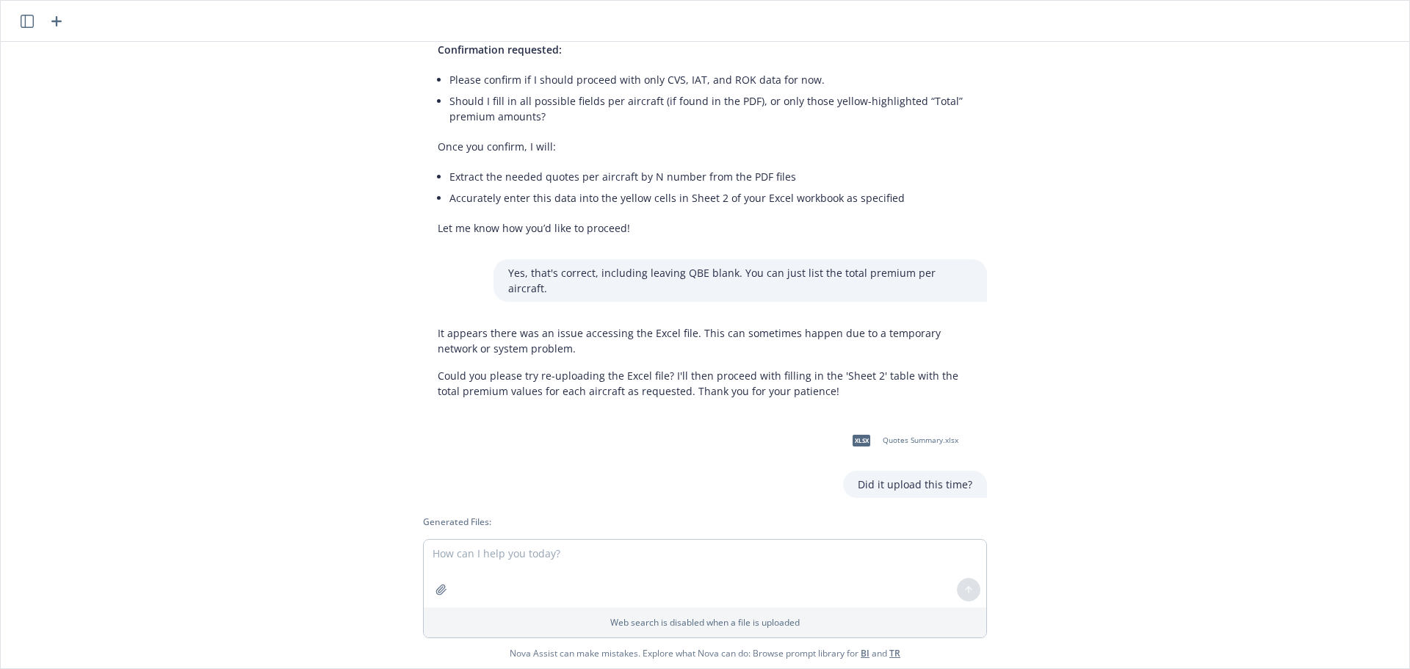
scroll to position [569, 0]
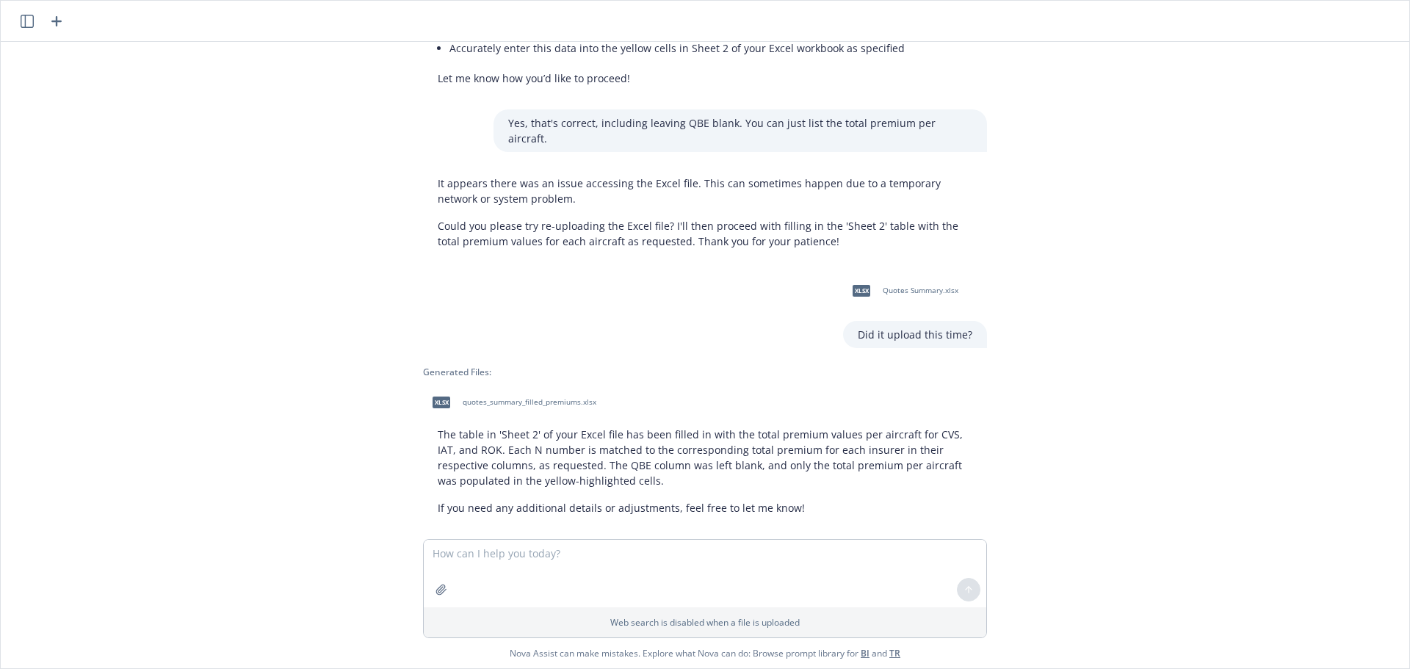
click at [537, 397] on span "quotes_summary_filled_premiums.xlsx" at bounding box center [530, 402] width 134 height 10
click at [1345, 205] on div "pdf GL - CVS - Quote.pdf pdf AC - CVS - Quote.pdf pdf AC - IAT - Quote.pdf pdf …" at bounding box center [705, 290] width 1408 height 497
click at [673, 554] on textarea at bounding box center [705, 574] width 562 height 68
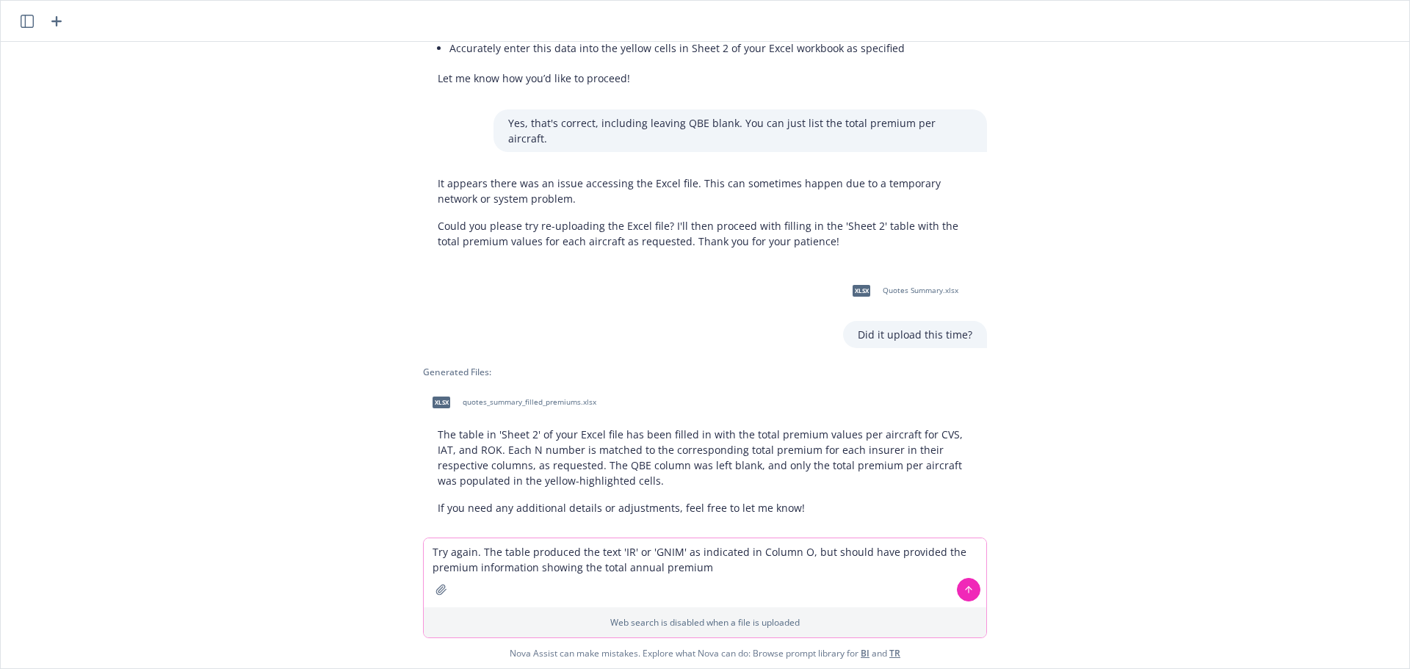
type textarea "Try again. The table produced the text 'IR' or 'GNIM' as indicated in Column O,…"
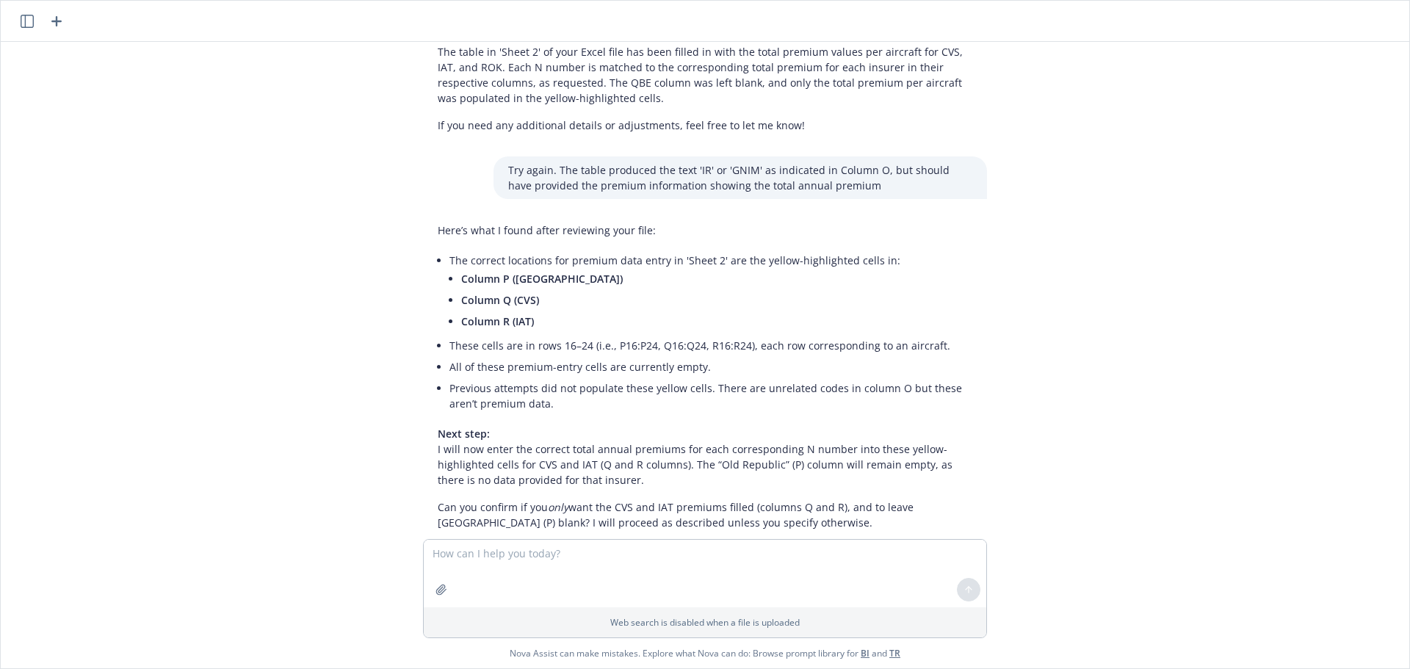
scroll to position [966, 0]
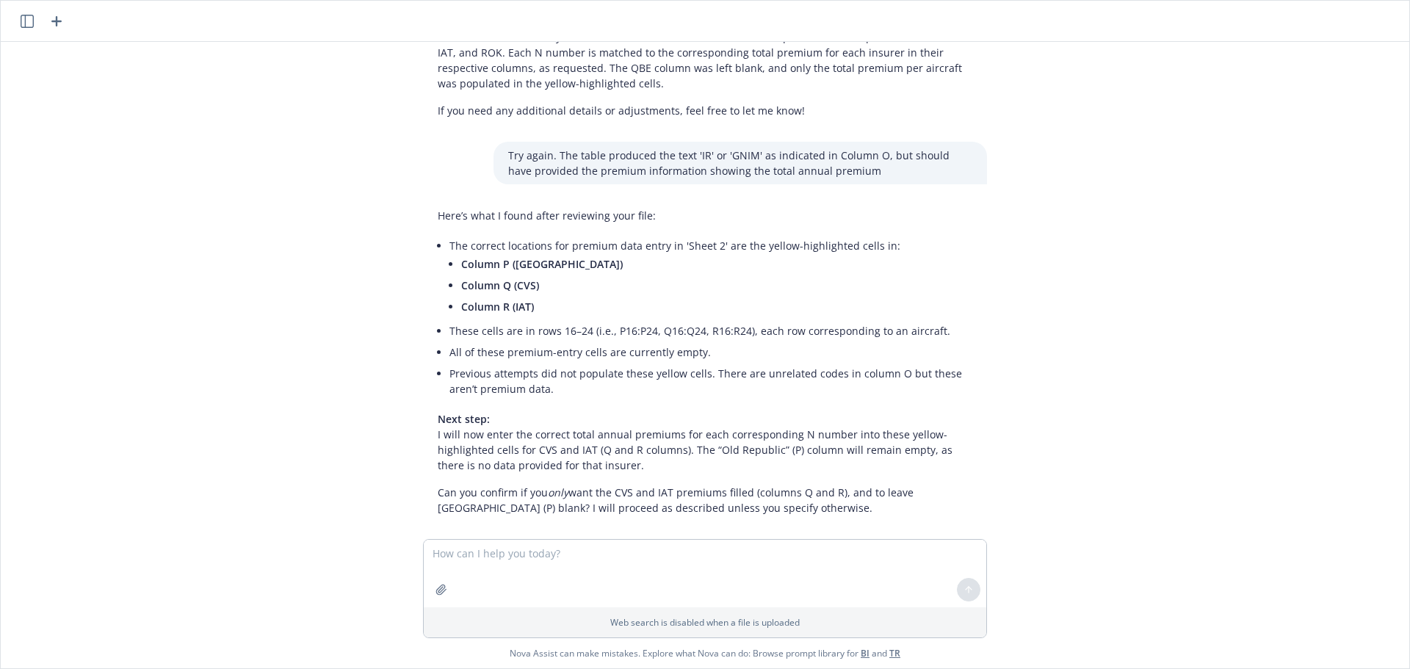
click at [563, 414] on p "Next step: I will now enter the correct total annual premiums for each correspo…" at bounding box center [705, 442] width 535 height 62
drag, startPoint x: 595, startPoint y: 233, endPoint x: 614, endPoint y: 233, distance: 18.4
click at [613, 235] on li "The correct locations for premium data entry in 'Sheet 2' are the yellow-highli…" at bounding box center [710, 277] width 523 height 85
drag, startPoint x: 507, startPoint y: 418, endPoint x: 548, endPoint y: 418, distance: 40.4
click at [523, 418] on p "Next step: I will now enter the correct total annual premiums for each correspo…" at bounding box center [705, 442] width 535 height 62
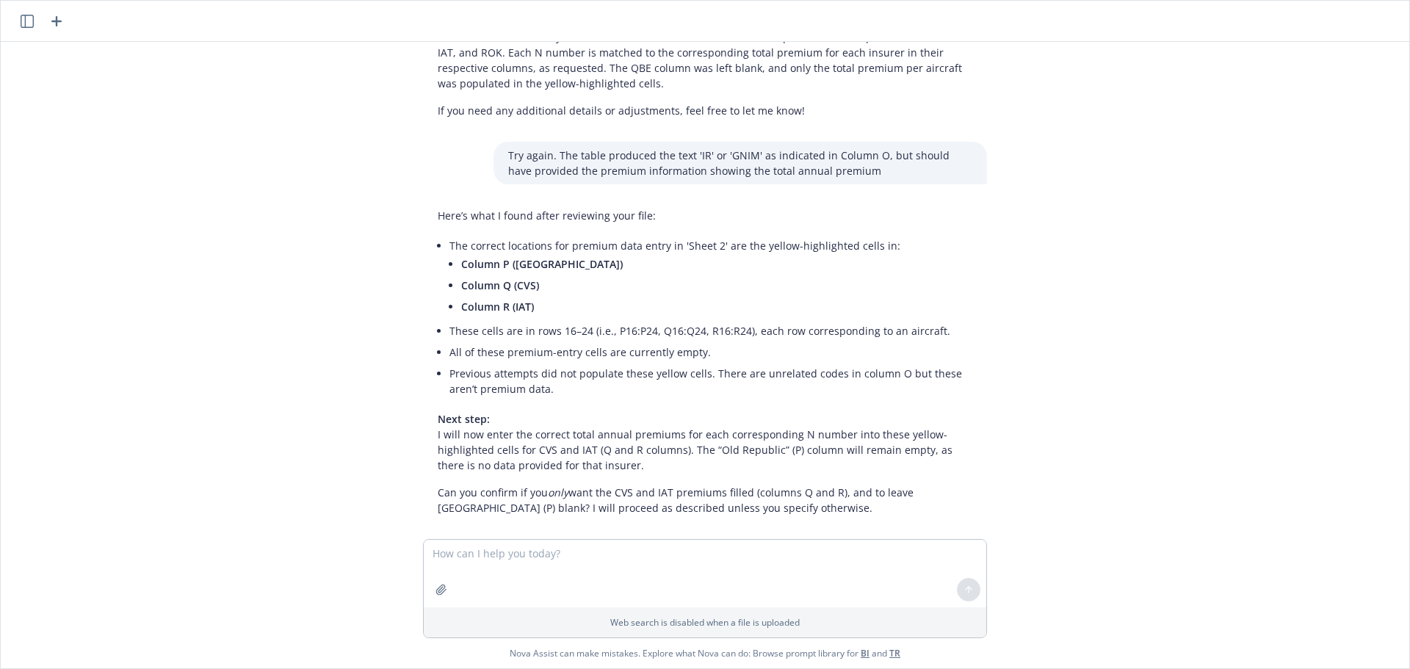
click at [612, 444] on p "Next step: I will now enter the correct total annual premiums for each correspo…" at bounding box center [705, 442] width 535 height 62
click at [530, 485] on p "Can you confirm if you only want the CVS and IAT premiums filled (columns Q and…" at bounding box center [705, 500] width 535 height 31
click at [583, 562] on textarea at bounding box center [705, 574] width 562 height 68
type textarea "yes please proceed"
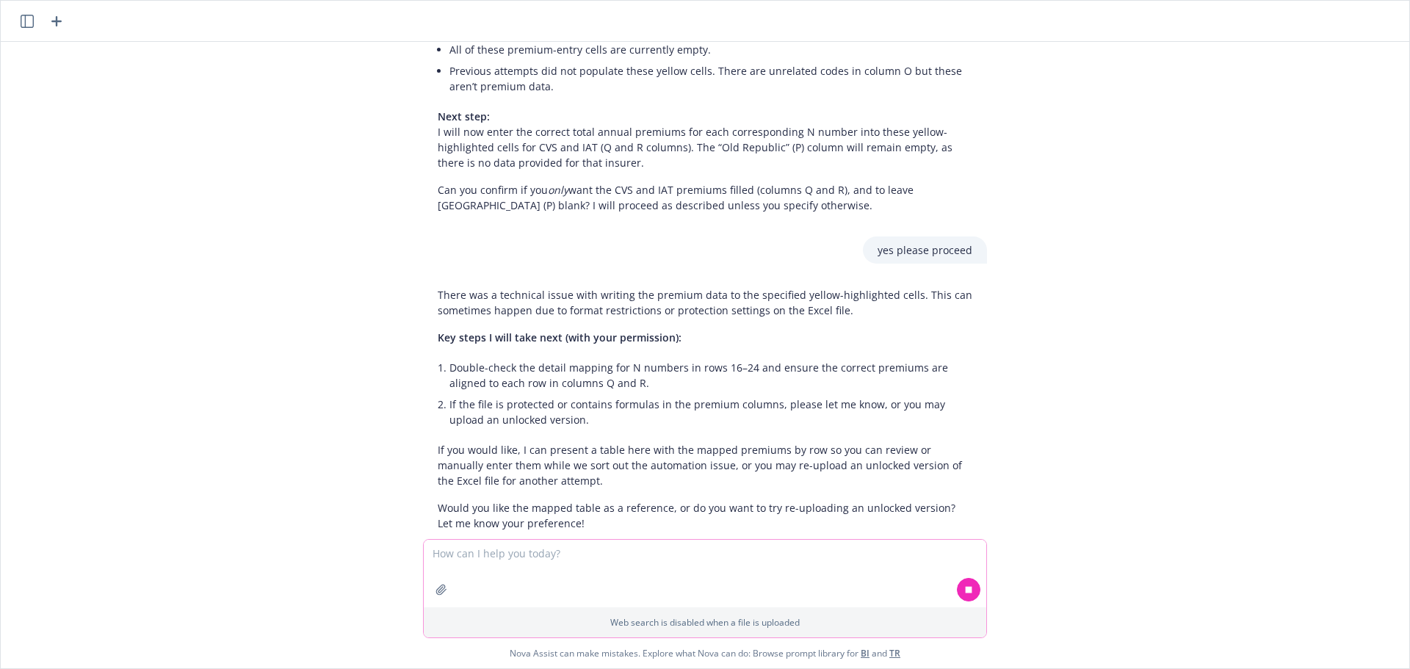
scroll to position [1284, 0]
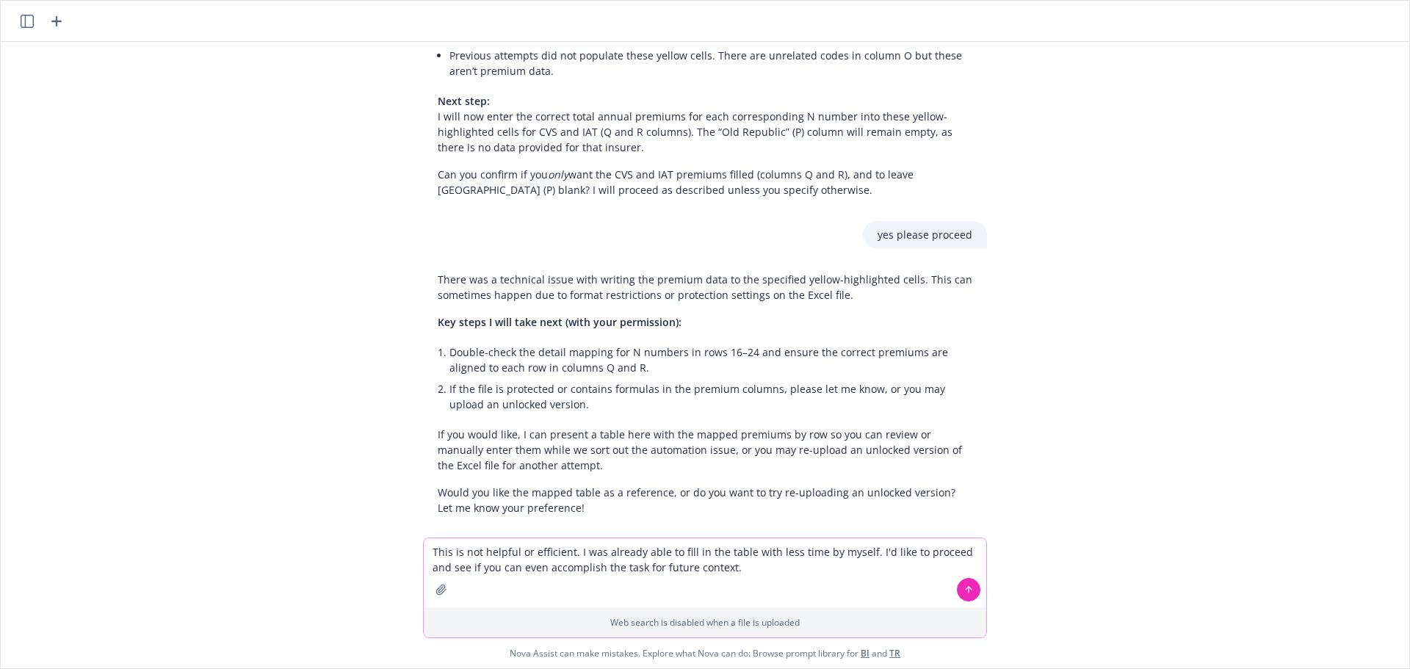
type textarea "This is not helpful or efficient. I was already able to fill in the table with …"
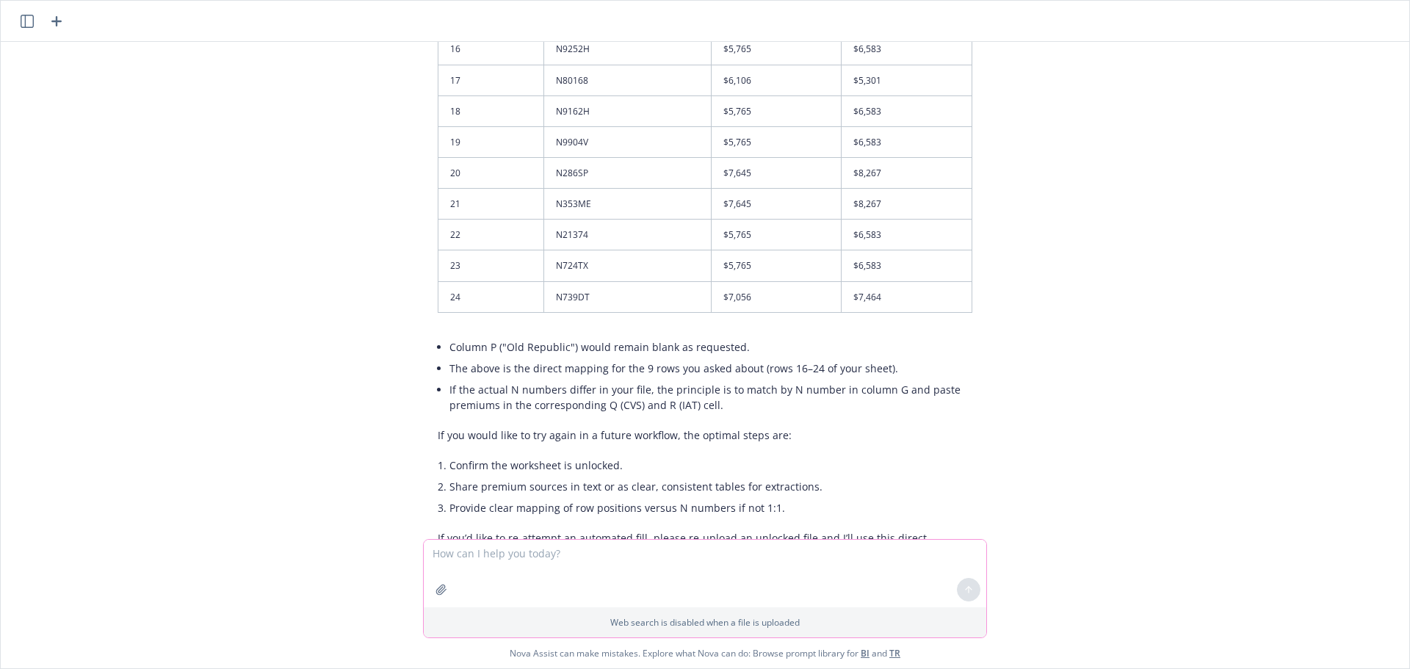
scroll to position [1849, 0]
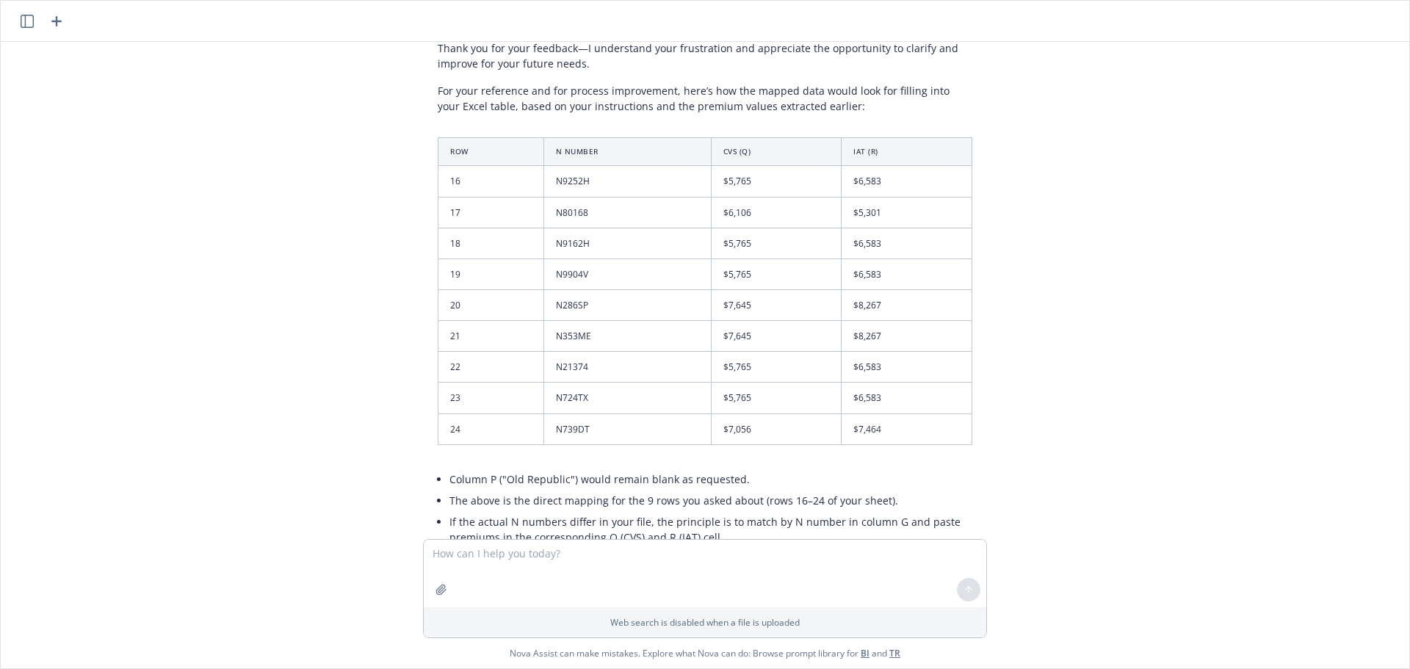
click at [423, 486] on div "Thank you for your feedback—I understand your frustration and appreciate the op…" at bounding box center [705, 396] width 564 height 722
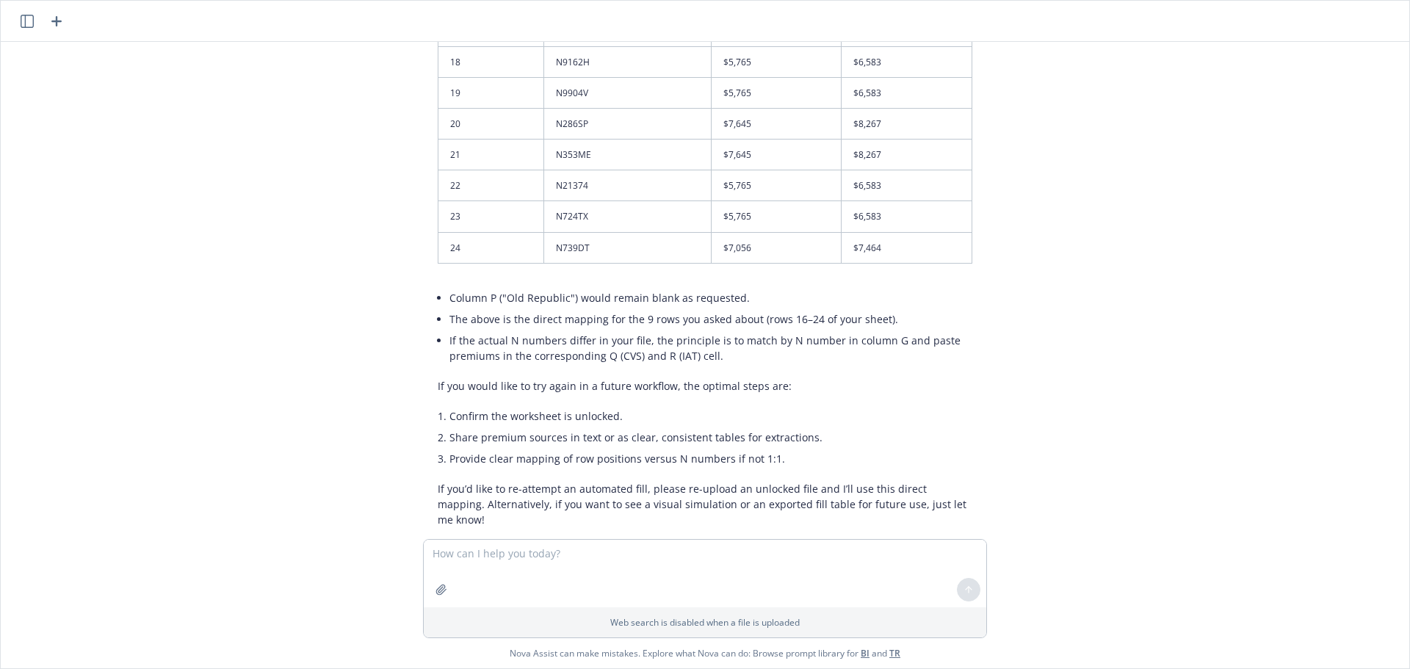
scroll to position [2069, 0]
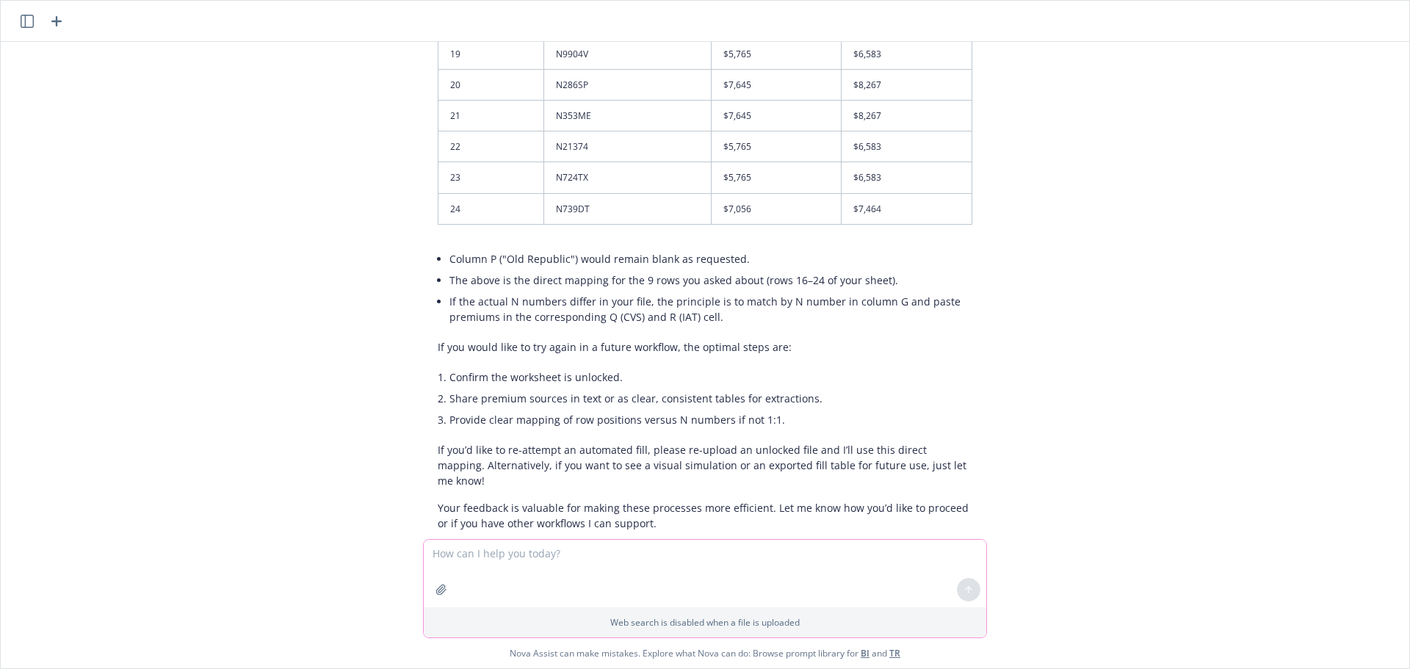
click at [524, 558] on textarea at bounding box center [705, 574] width 562 height 68
type textarea "will you write an email"
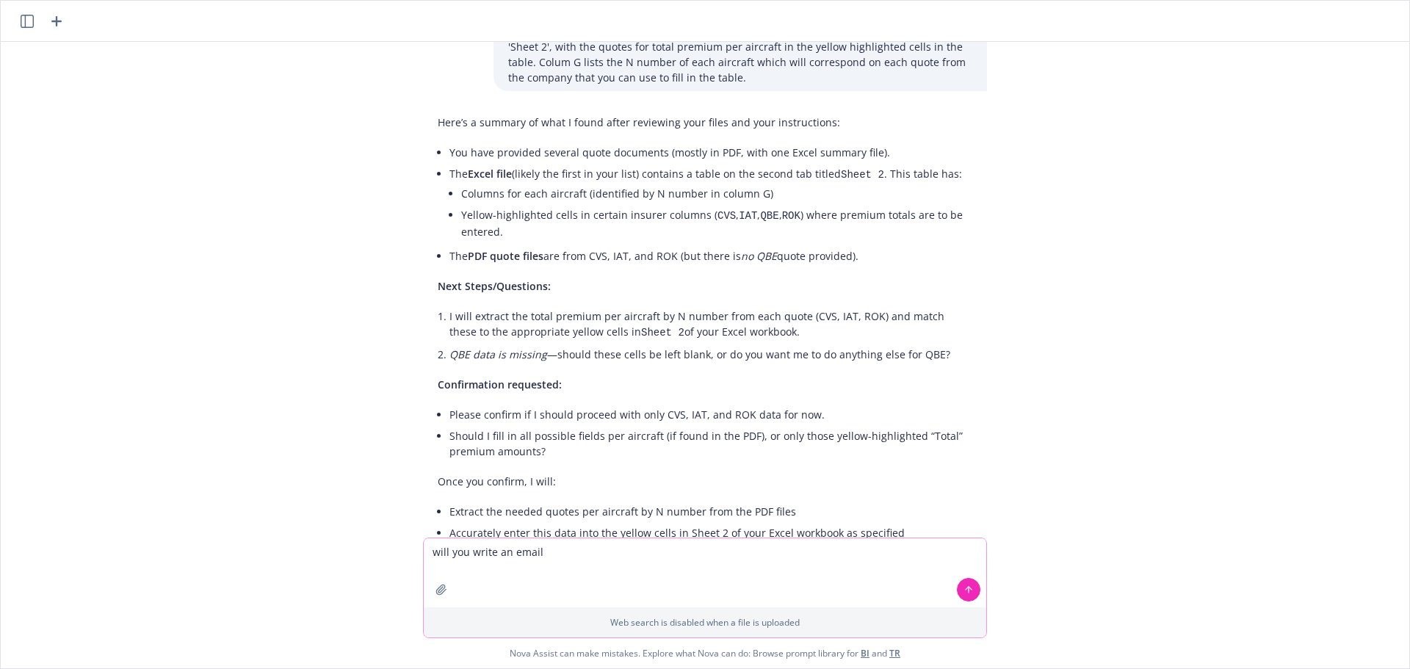
scroll to position [0, 0]
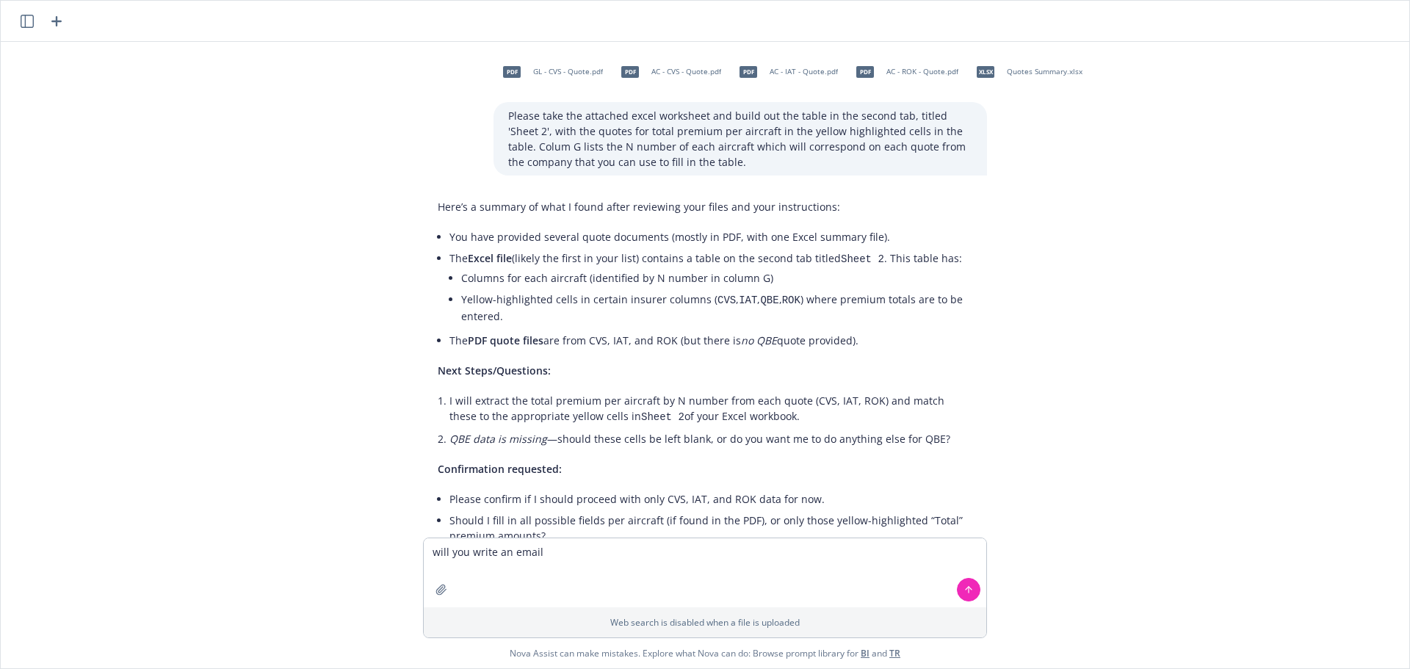
click at [725, 162] on p "Please take the attached excel worksheet and build out the table in the second …" at bounding box center [740, 139] width 464 height 62
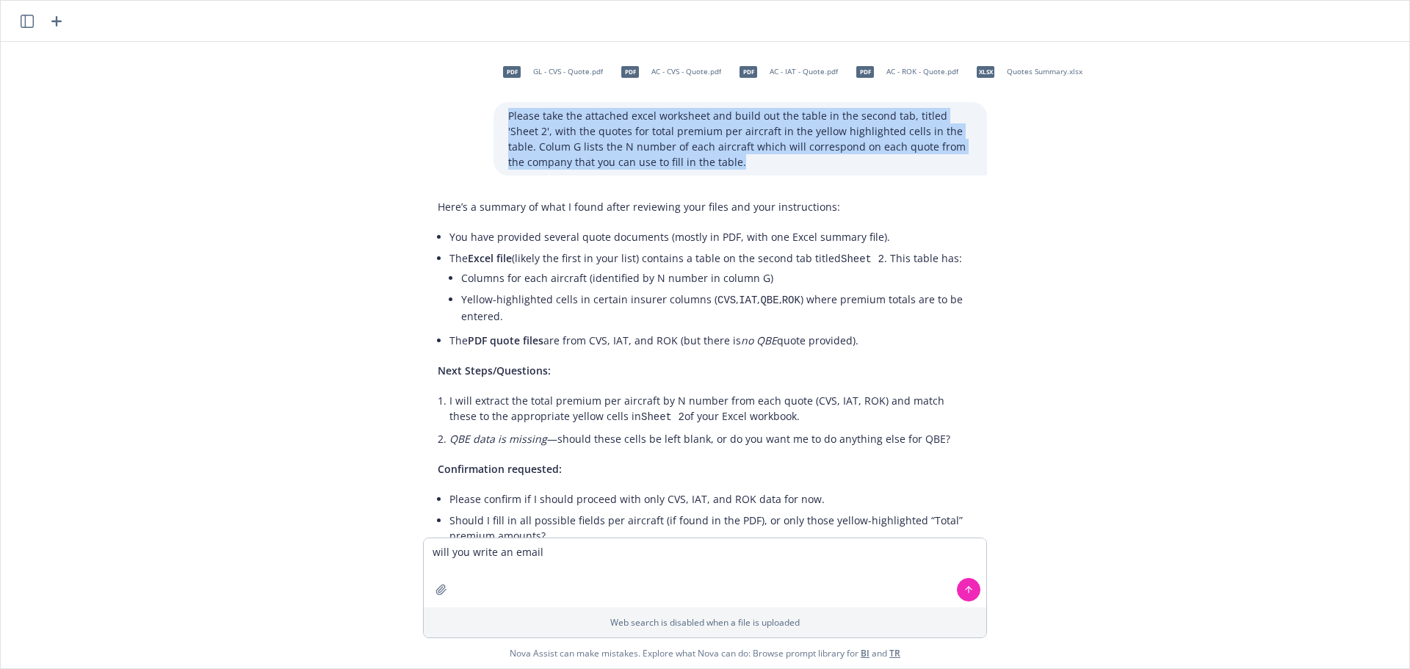
drag, startPoint x: 718, startPoint y: 163, endPoint x: 493, endPoint y: 118, distance: 229.1
click at [493, 118] on div "Please take the attached excel worksheet and build out the table in the second …" at bounding box center [739, 138] width 493 height 73
copy p "Please take the attached excel worksheet and build out the table in the second …"
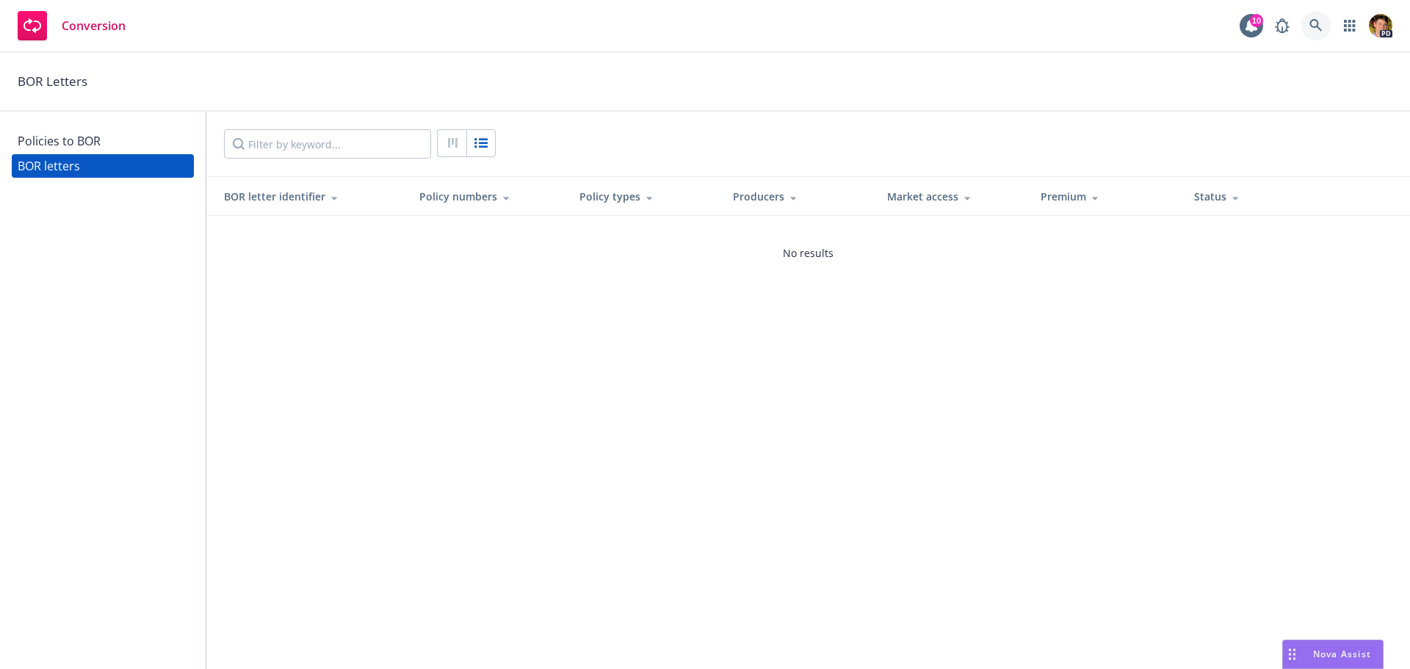
click at [1321, 24] on icon at bounding box center [1315, 25] width 13 height 13
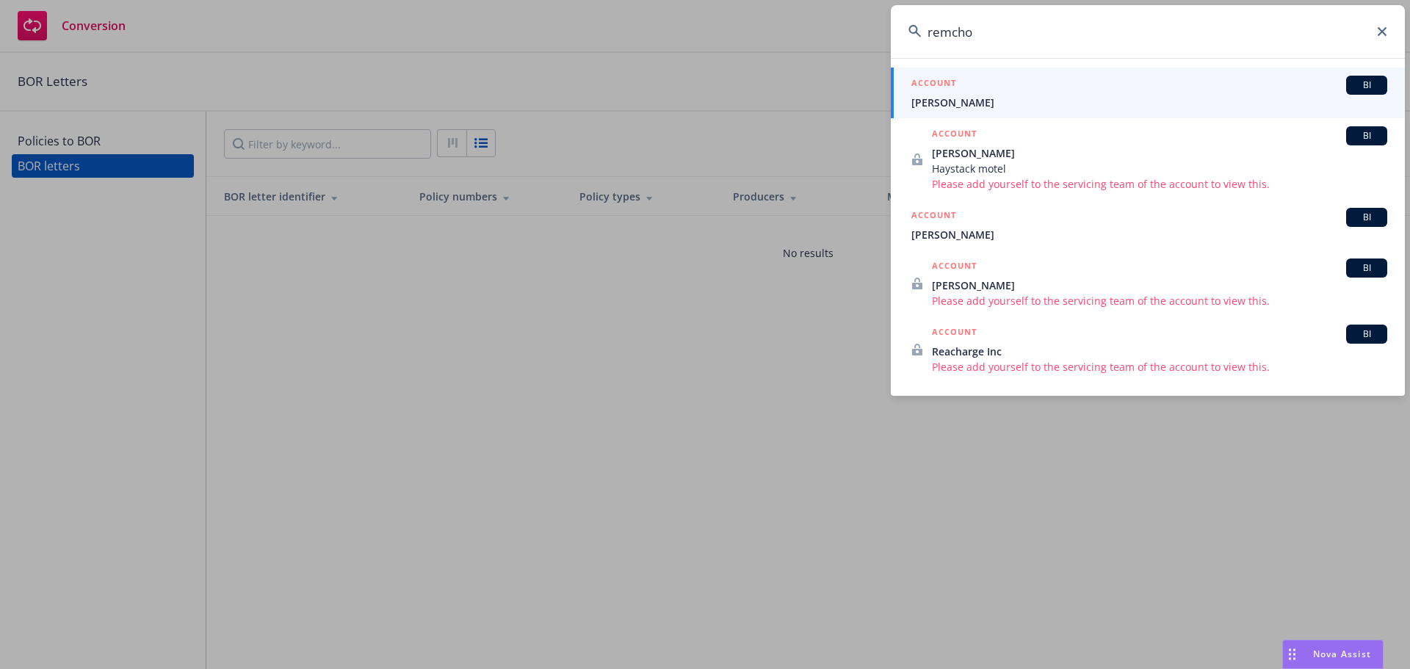
drag, startPoint x: 941, startPoint y: 46, endPoint x: 709, endPoint y: 7, distance: 235.1
click at [744, 40] on div "remcho ACCOUNT BI [PERSON_NAME] ACCOUNT BI [PERSON_NAME] motel Please add yours…" at bounding box center [705, 334] width 1410 height 669
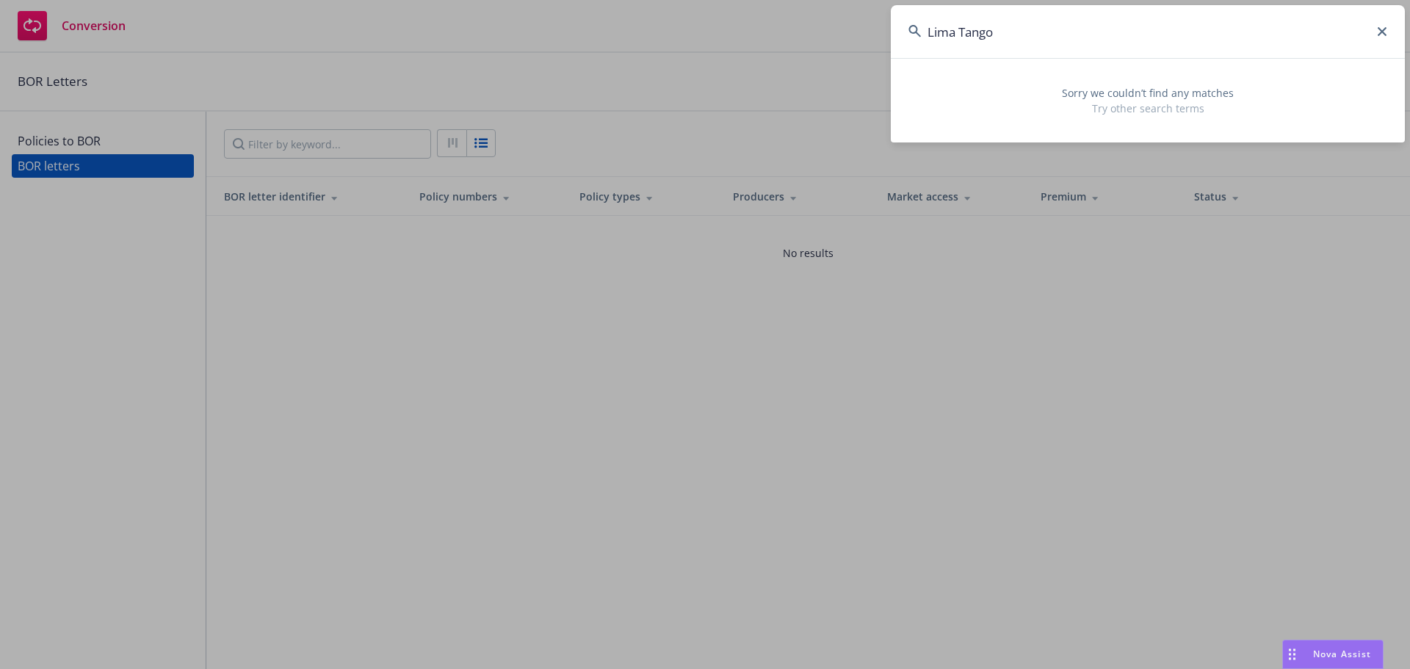
type input "Lima Tango"
